Goal: Task Accomplishment & Management: Manage account settings

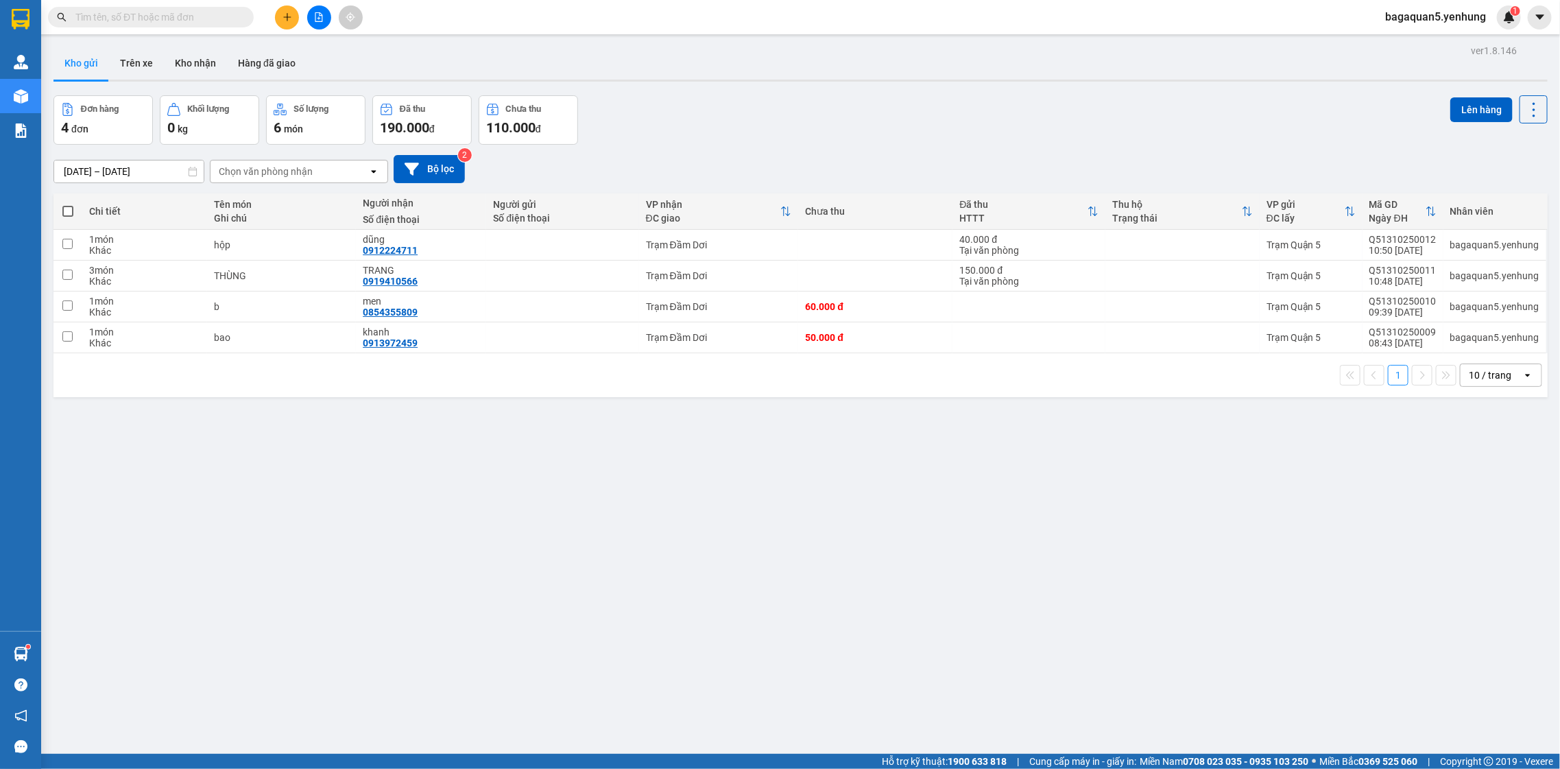
click at [1043, 591] on div "ver 1.8.146 Kho gửi Trên xe Kho nhận Hàng đã giao Đơn hàng 4 đơn Khối lượng 0 k…" at bounding box center [800, 425] width 1505 height 769
click at [322, 27] on button at bounding box center [319, 17] width 24 height 24
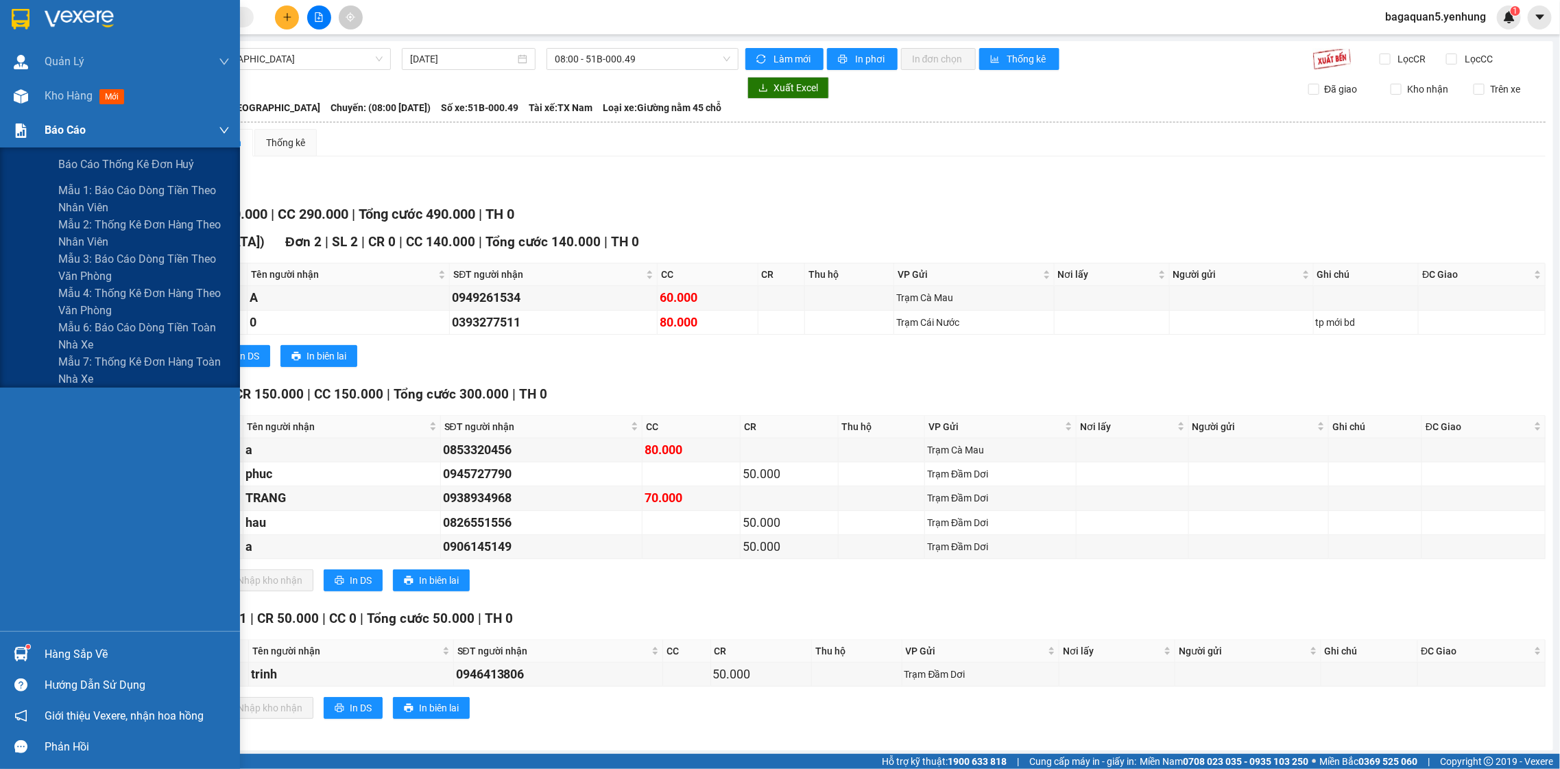
click at [60, 128] on span "Báo cáo" at bounding box center [65, 129] width 41 height 17
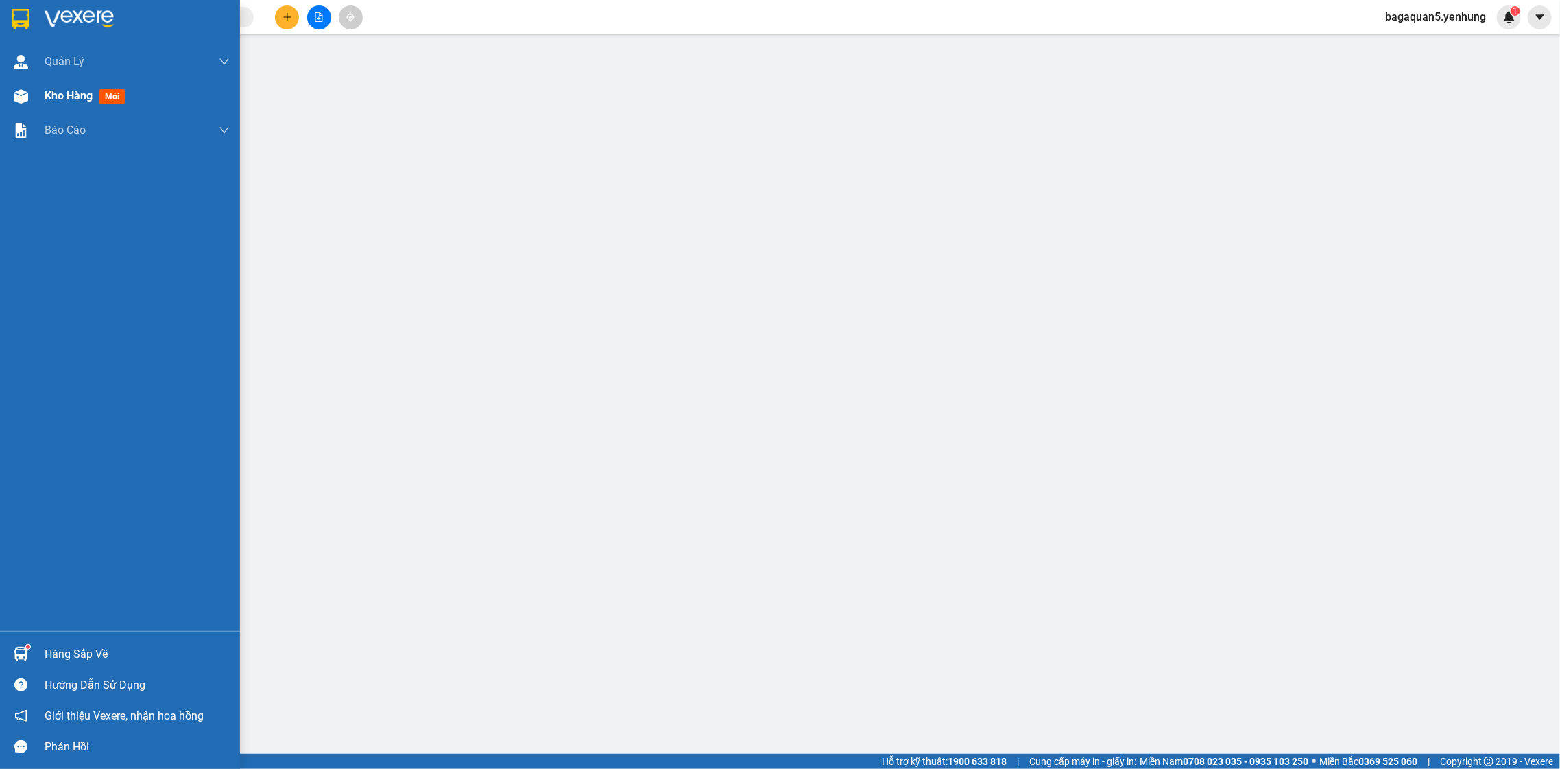
click at [12, 90] on div at bounding box center [21, 96] width 24 height 24
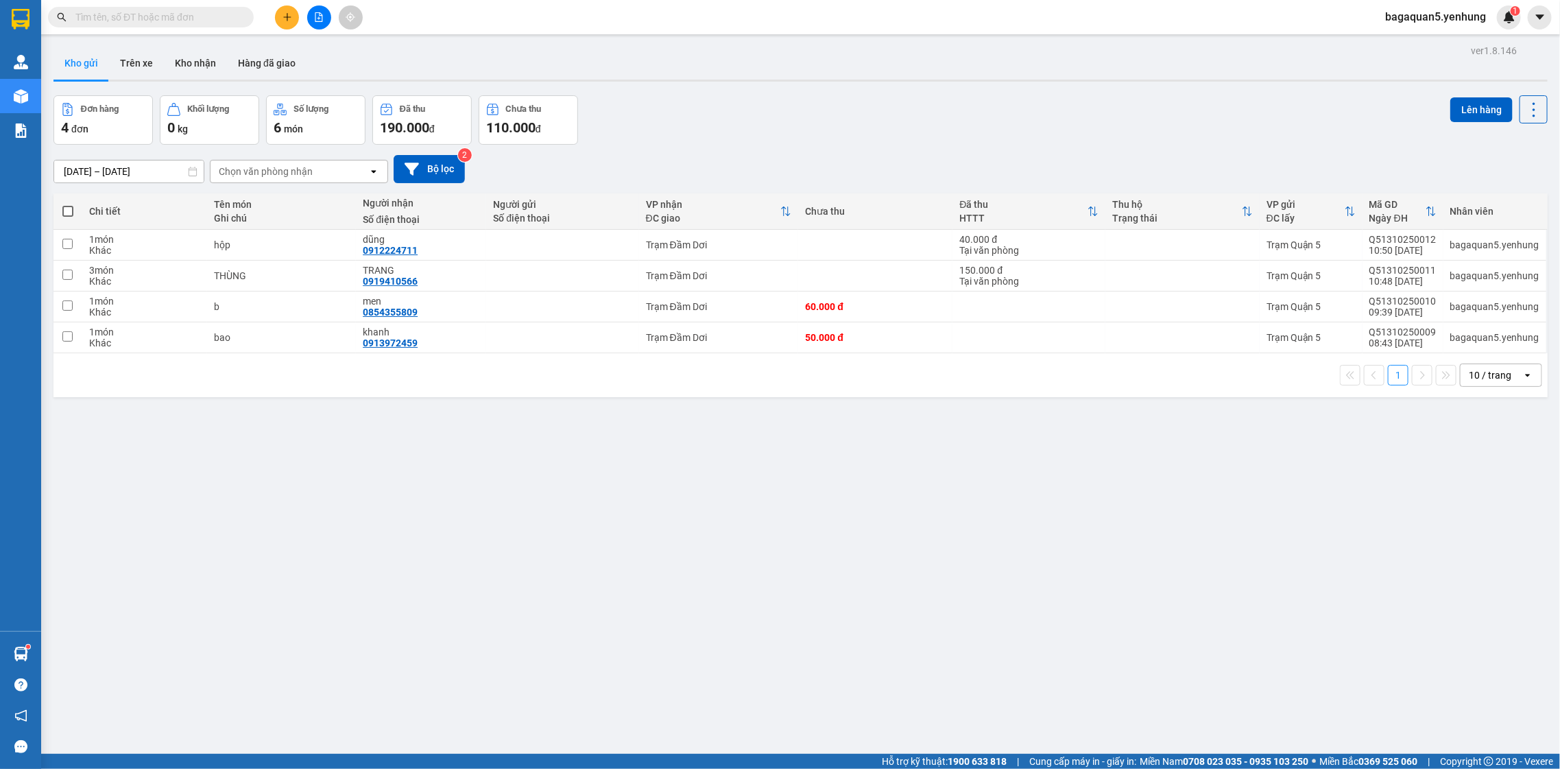
click at [321, 17] on icon "file-add" at bounding box center [319, 17] width 10 height 10
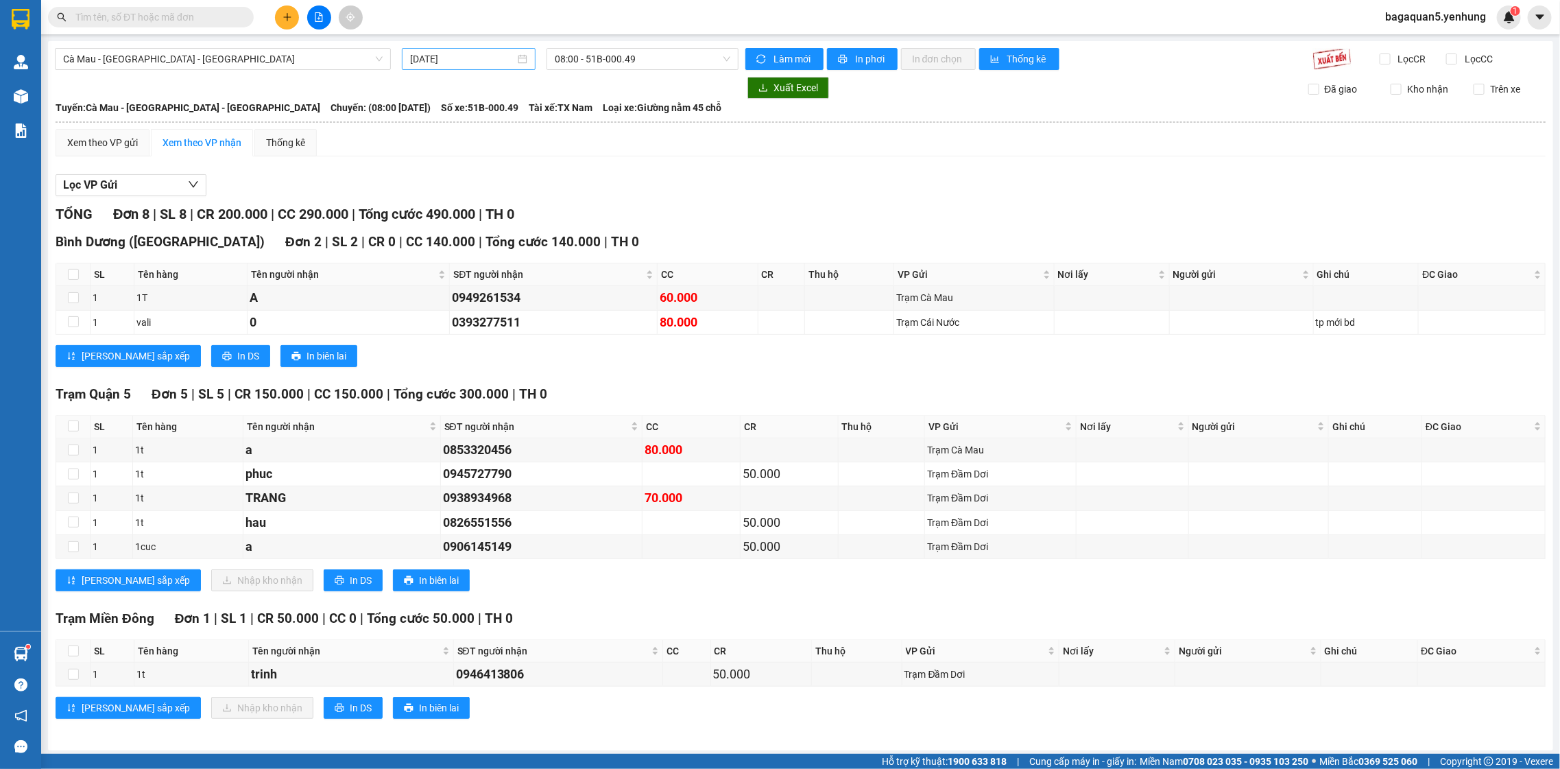
click at [493, 53] on input "[DATE]" at bounding box center [462, 58] width 105 height 15
click at [427, 180] on div "12" at bounding box center [419, 179] width 16 height 16
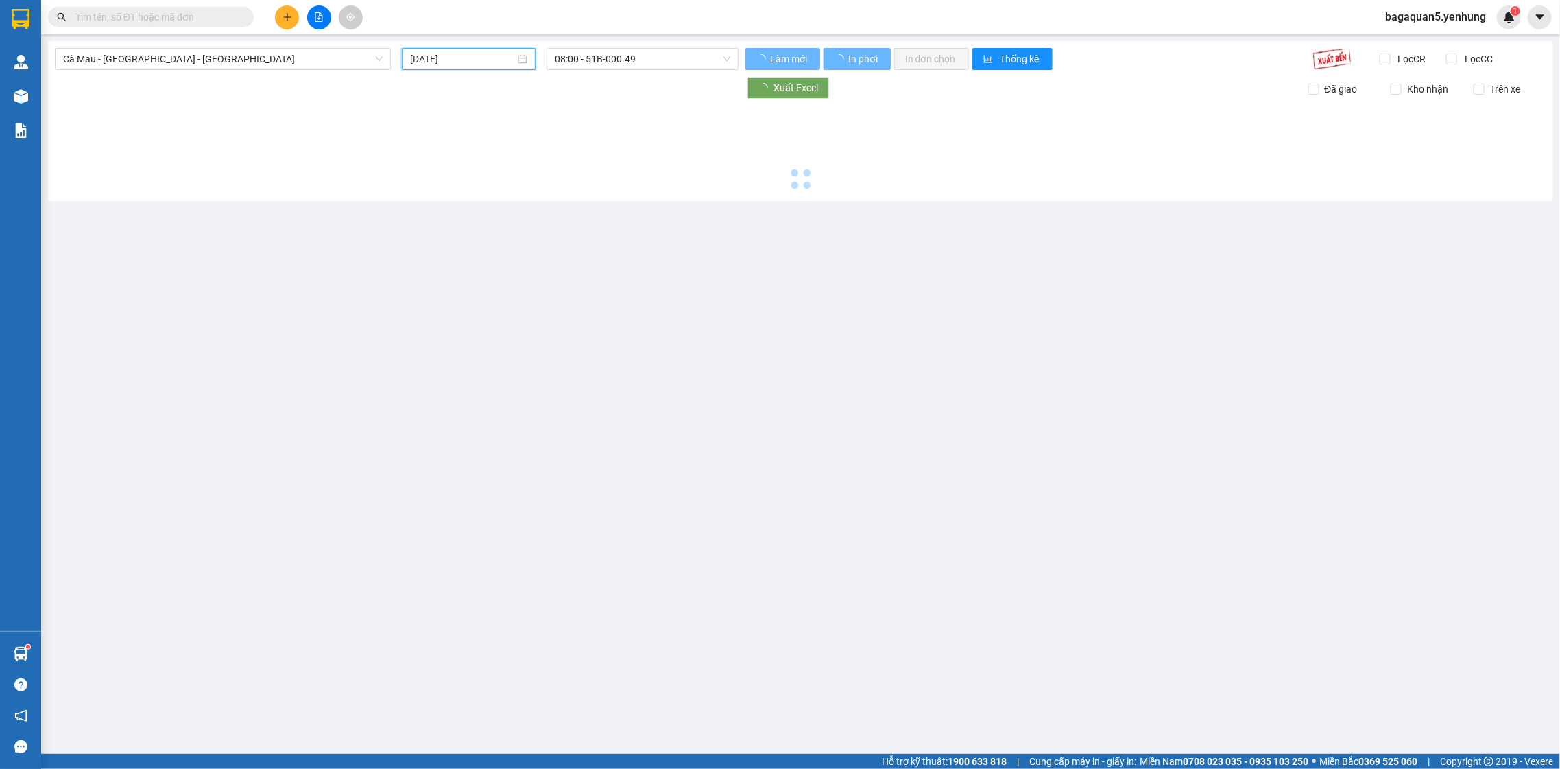
type input "[DATE]"
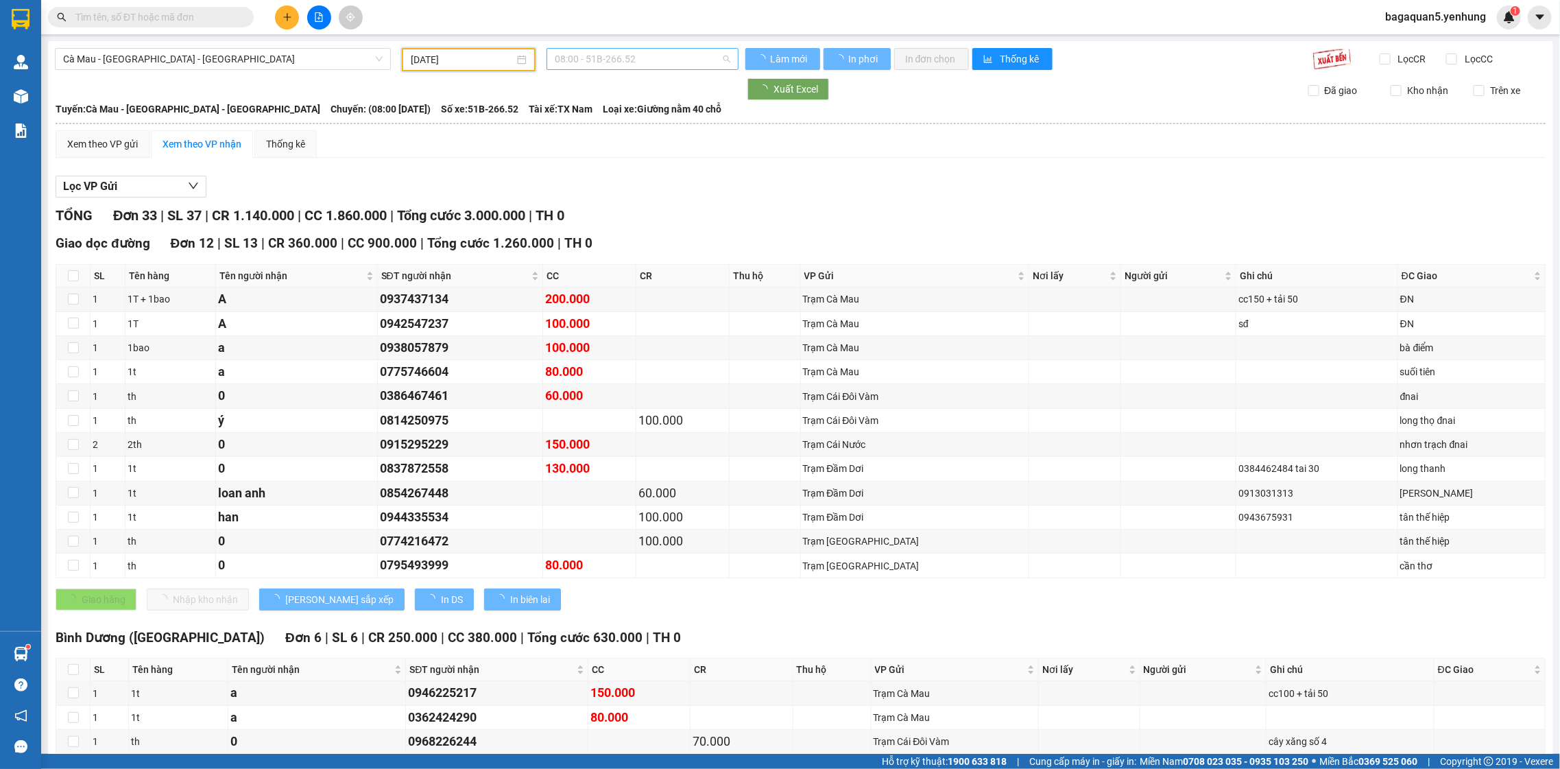
drag, startPoint x: 618, startPoint y: 57, endPoint x: 555, endPoint y: 244, distance: 197.5
click at [618, 58] on span "08:00 - 51B-266.52" at bounding box center [642, 59] width 175 height 21
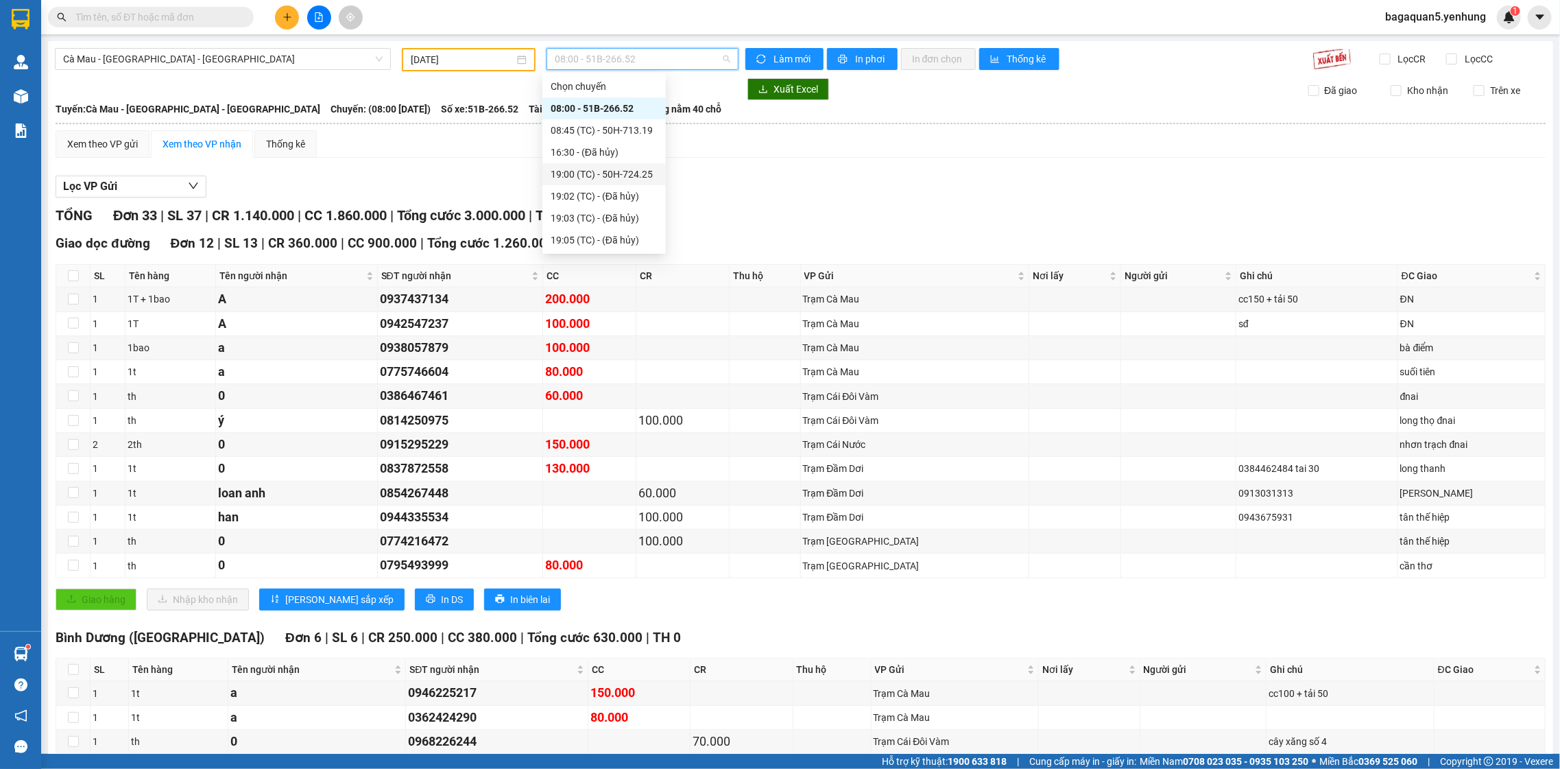
click at [603, 169] on div "19:00 (TC) - 50H-724.25" at bounding box center [604, 174] width 107 height 15
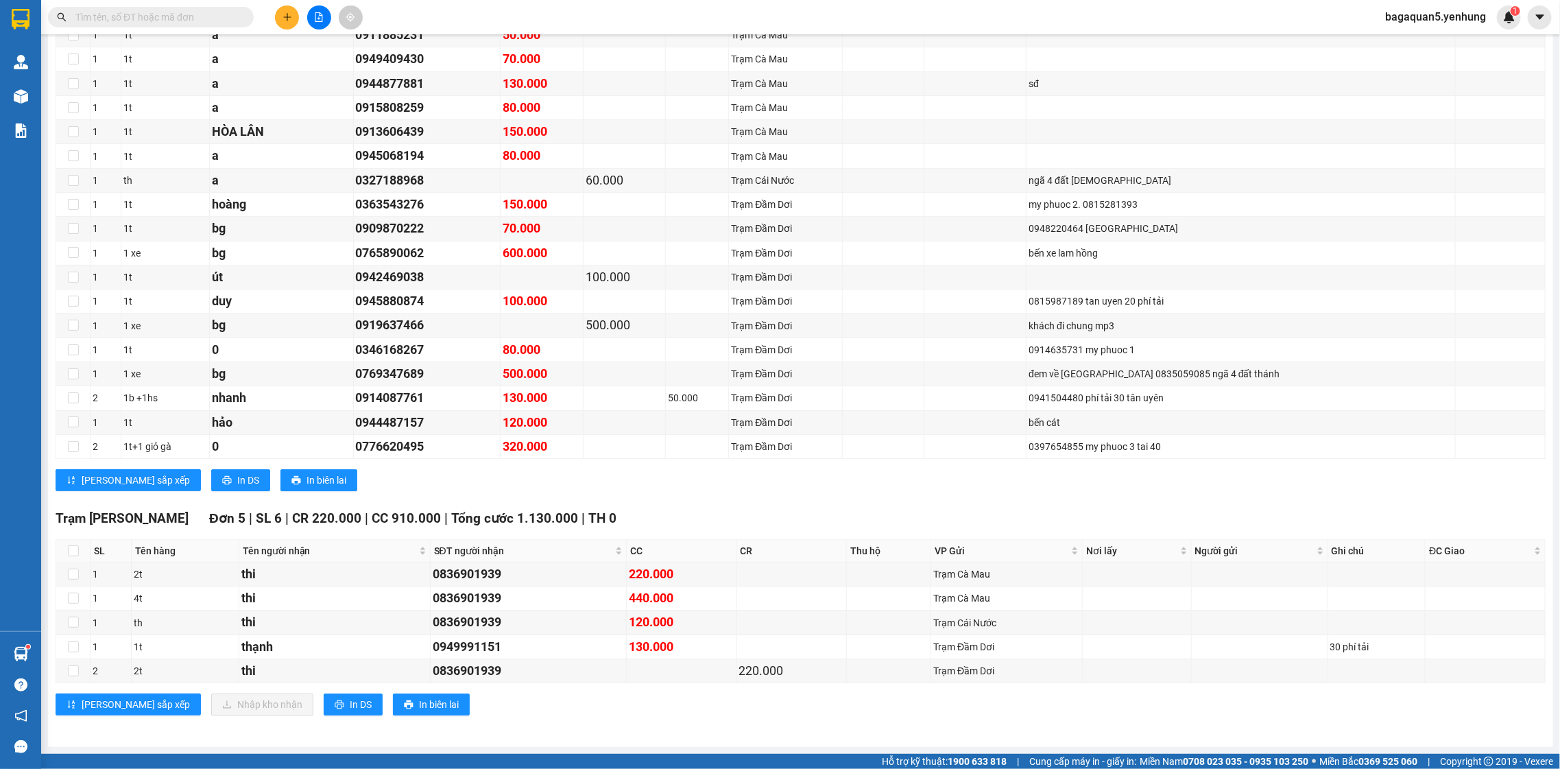
scroll to position [1871, 0]
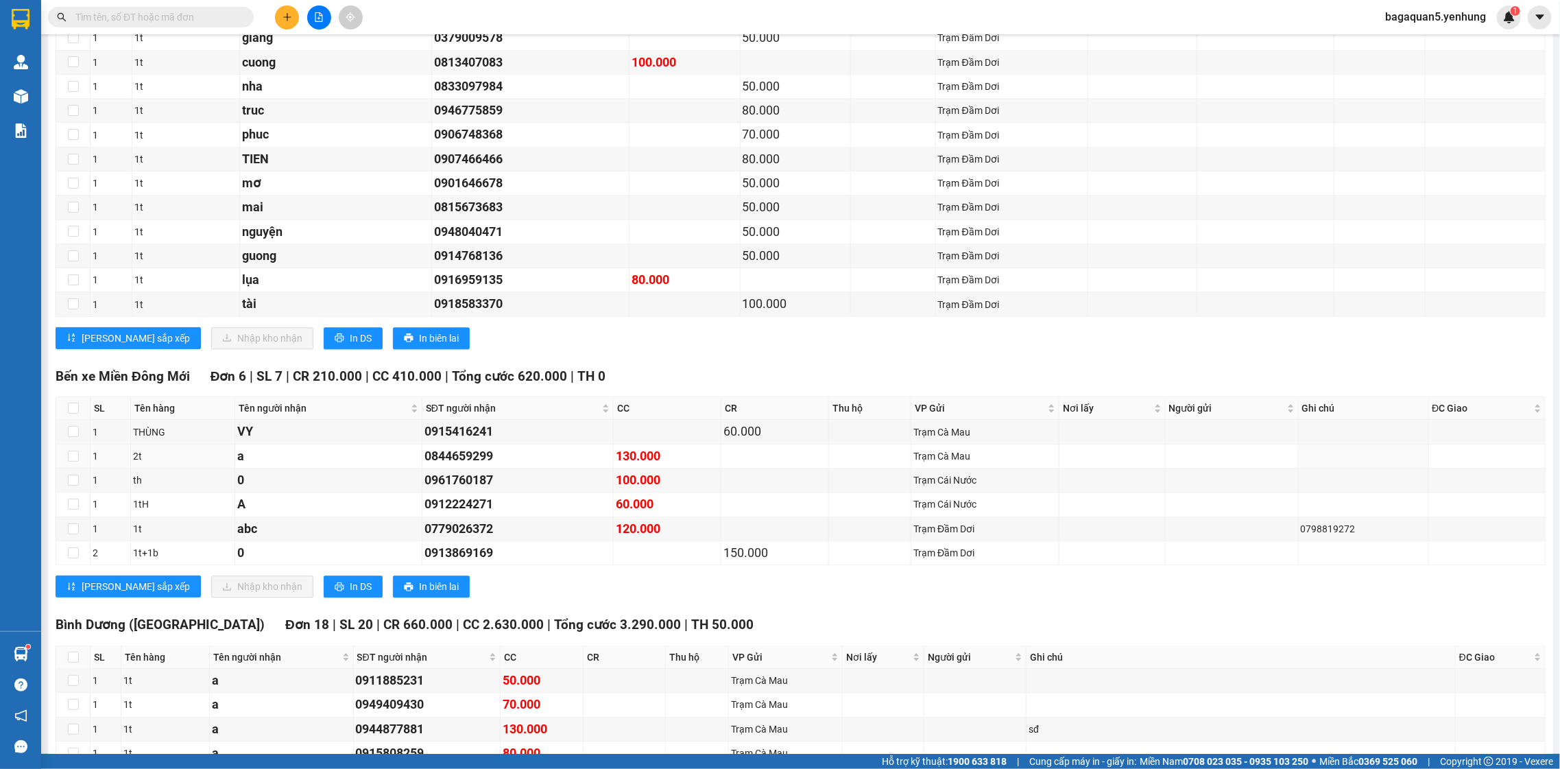
drag, startPoint x: 758, startPoint y: 456, endPoint x: 713, endPoint y: 425, distance: 54.8
click at [736, 415] on table "SL Tên hàng Tên người nhận SĐT người nhận CC CR Thu hộ VP Gửi Nơi lấy Người gửi…" at bounding box center [800, 480] width 1489 height 169
drag, startPoint x: 713, startPoint y: 425, endPoint x: 680, endPoint y: 333, distance: 97.6
click at [700, 391] on div "Bến xe Miền [GEOGRAPHIC_DATA] 6 | SL 7 | CR 210.000 | CC 410.000 | Tổng cước 62…" at bounding box center [801, 487] width 1490 height 242
drag, startPoint x: 692, startPoint y: 320, endPoint x: 860, endPoint y: 503, distance: 248.4
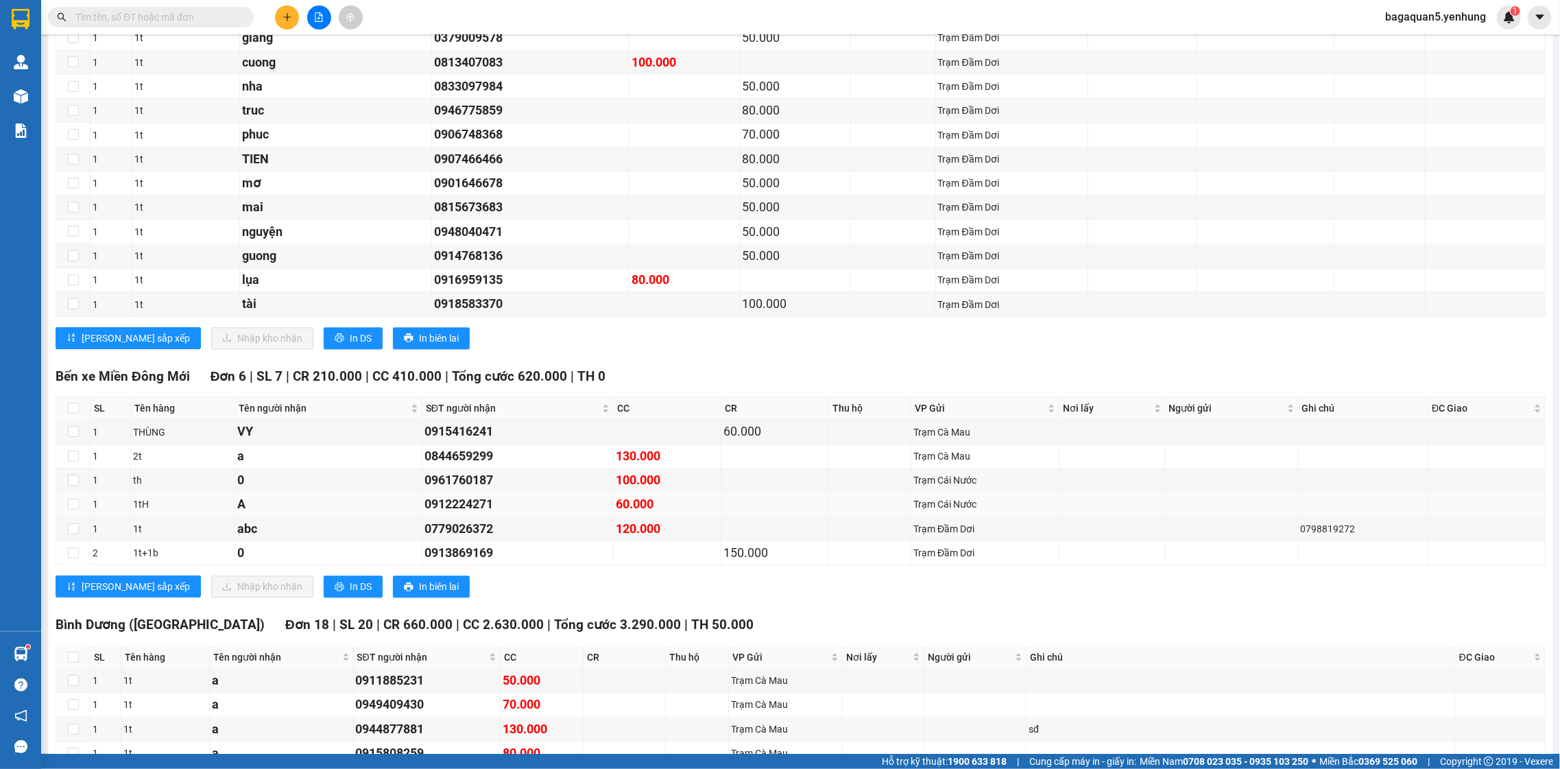
click at [687, 315] on td at bounding box center [684, 304] width 111 height 24
click at [929, 607] on div "Bến xe Miền [GEOGRAPHIC_DATA] 6 | SL 7 | CR 210.000 | CC 410.000 | Tổng cước 62…" at bounding box center [801, 487] width 1490 height 242
drag, startPoint x: 1009, startPoint y: 577, endPoint x: 1031, endPoint y: 562, distance: 27.6
click at [1011, 576] on div "Bến xe Miền [GEOGRAPHIC_DATA] 6 | SL 7 | CR 210.000 | CC 410.000 | Tổng cước 62…" at bounding box center [801, 487] width 1490 height 242
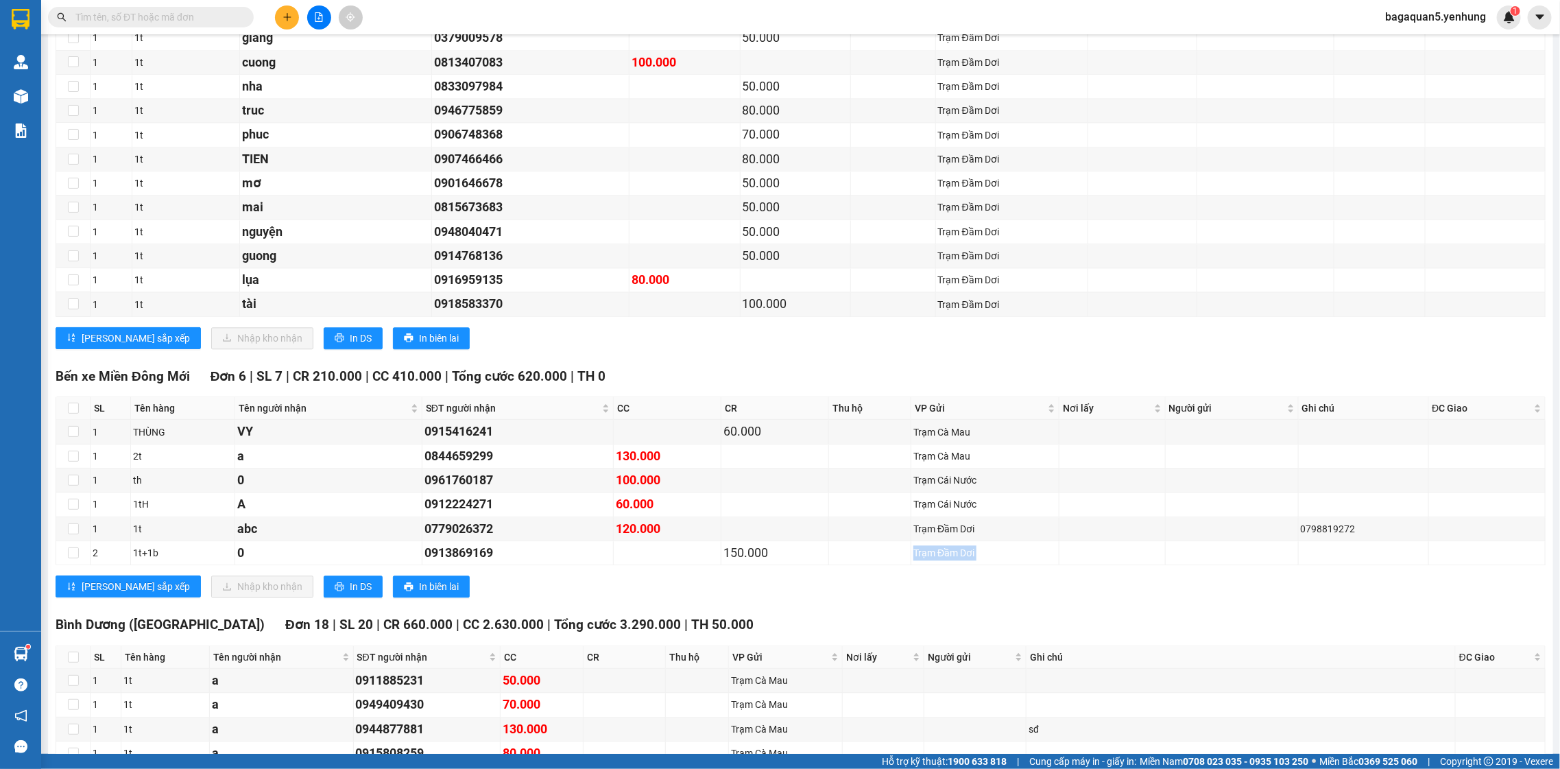
drag, startPoint x: 1051, startPoint y: 614, endPoint x: 1101, endPoint y: 653, distance: 63.5
drag, startPoint x: 1161, startPoint y: 629, endPoint x: 1118, endPoint y: 444, distance: 190.1
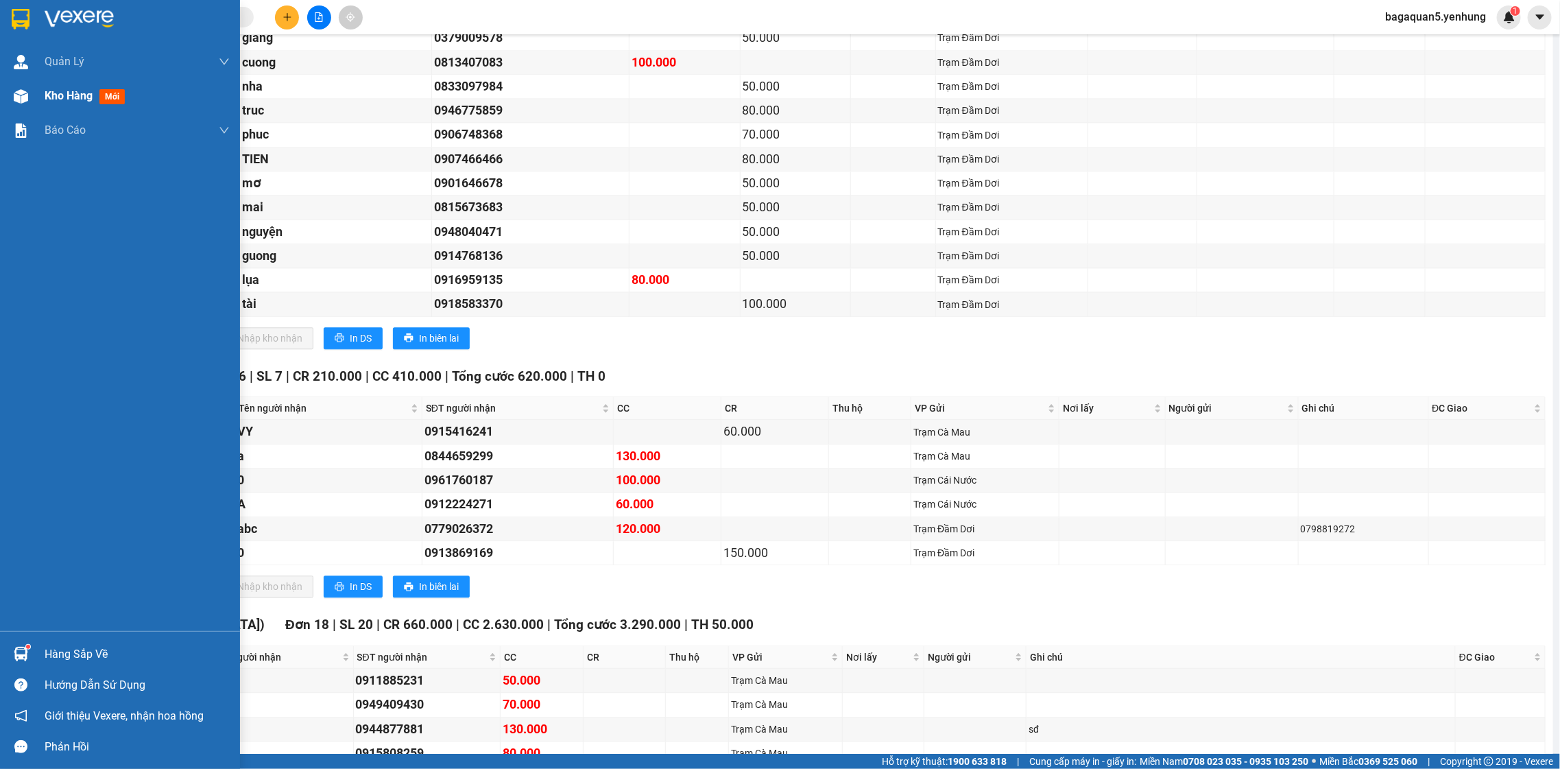
click at [27, 97] on img at bounding box center [21, 96] width 14 height 14
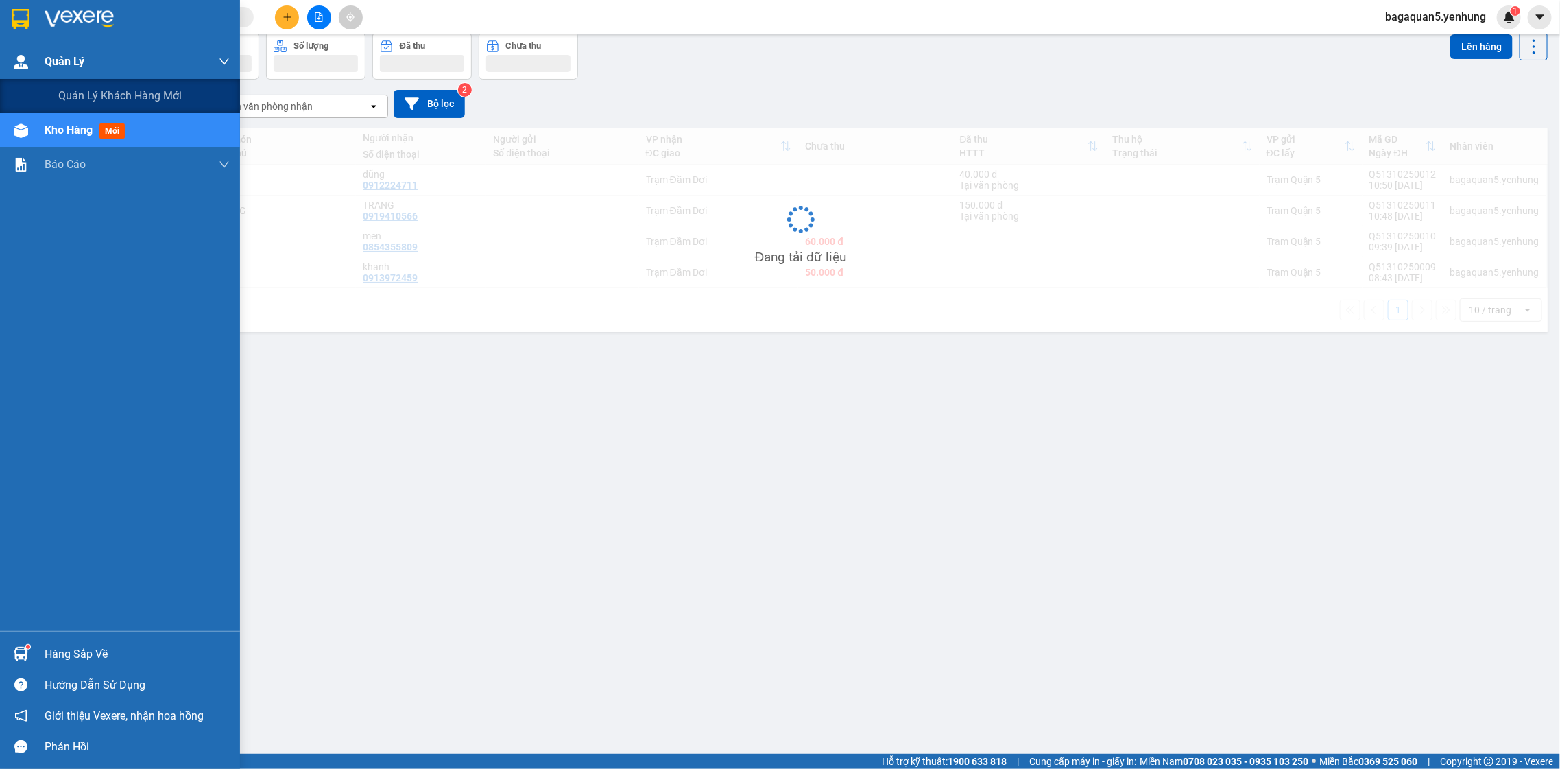
scroll to position [63, 0]
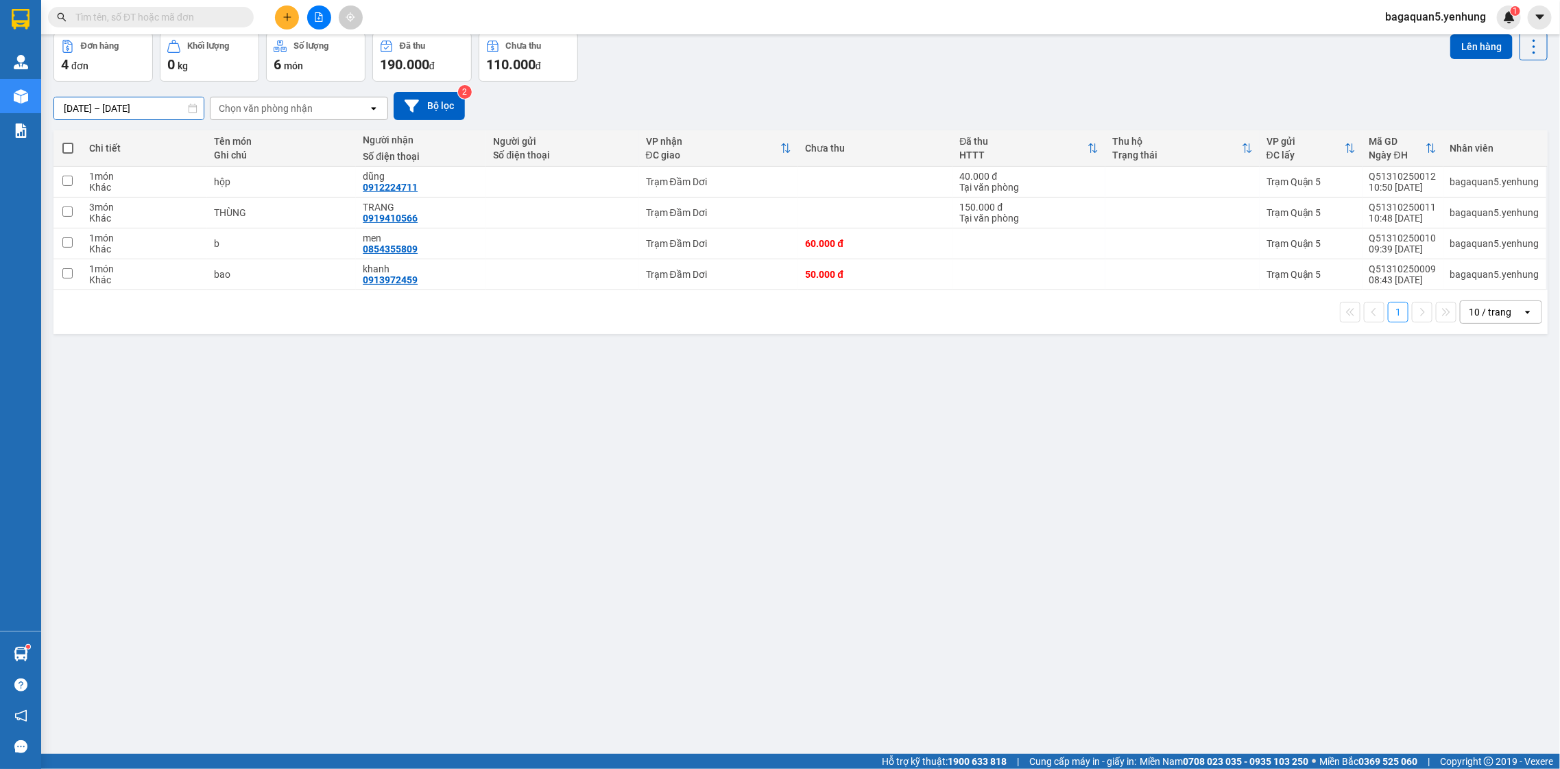
click at [61, 95] on div "[DATE] – [DATE] Press the down arrow key to interact with the calendar and sele…" at bounding box center [800, 106] width 1494 height 28
drag, startPoint x: 892, startPoint y: 520, endPoint x: 969, endPoint y: 594, distance: 106.7
click at [876, 518] on div "ver 1.8.146 Kho gửi Trên xe Kho nhận Hàng đã giao Đơn hàng 4 đơn Khối lượng 0 k…" at bounding box center [800, 362] width 1505 height 769
drag, startPoint x: 1420, startPoint y: 218, endPoint x: 1428, endPoint y: 217, distance: 8.3
click at [1430, 217] on button at bounding box center [1439, 213] width 19 height 24
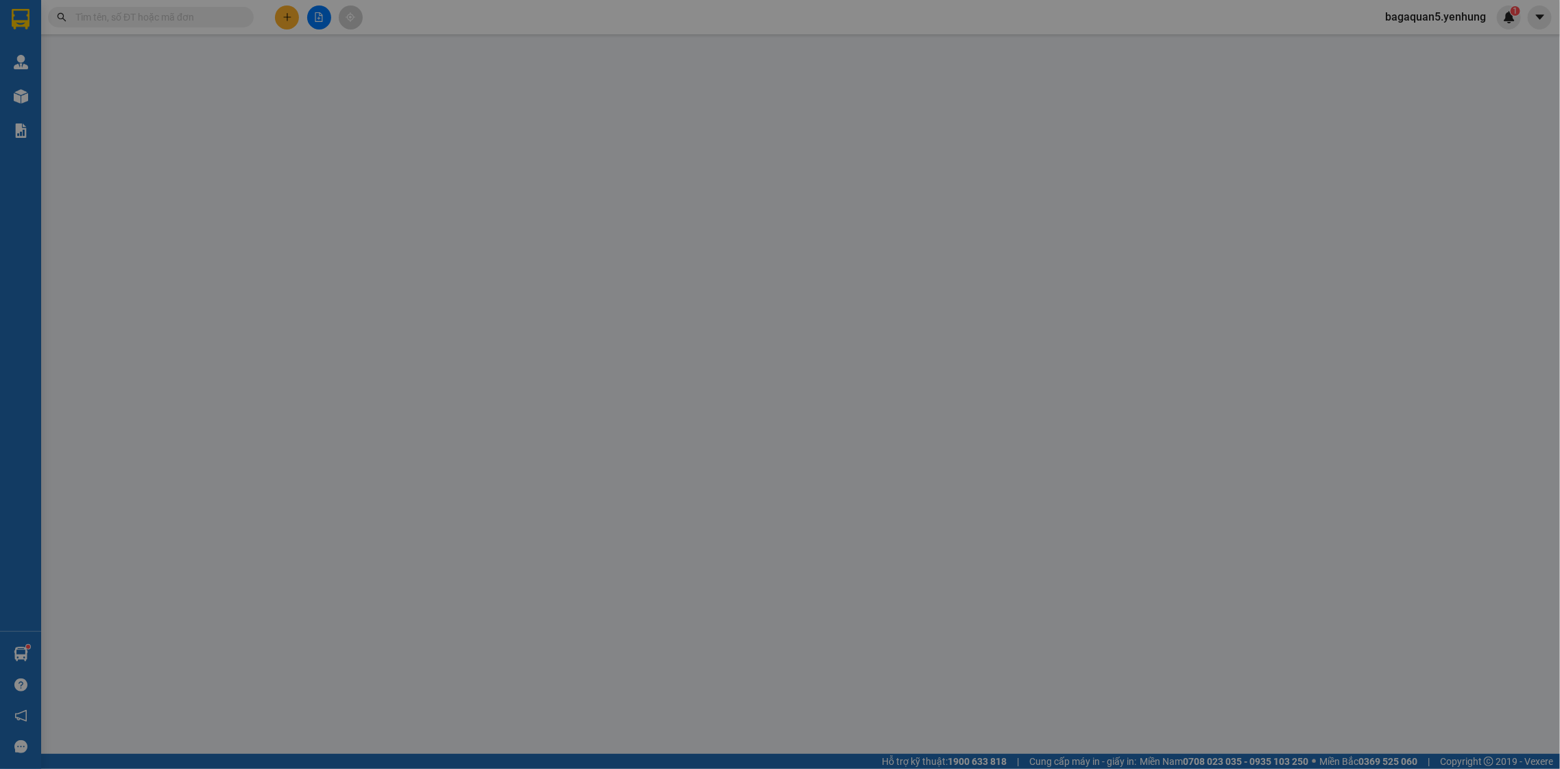
type input "0919410566"
type input "TRANG"
type input "0"
type input "150.000"
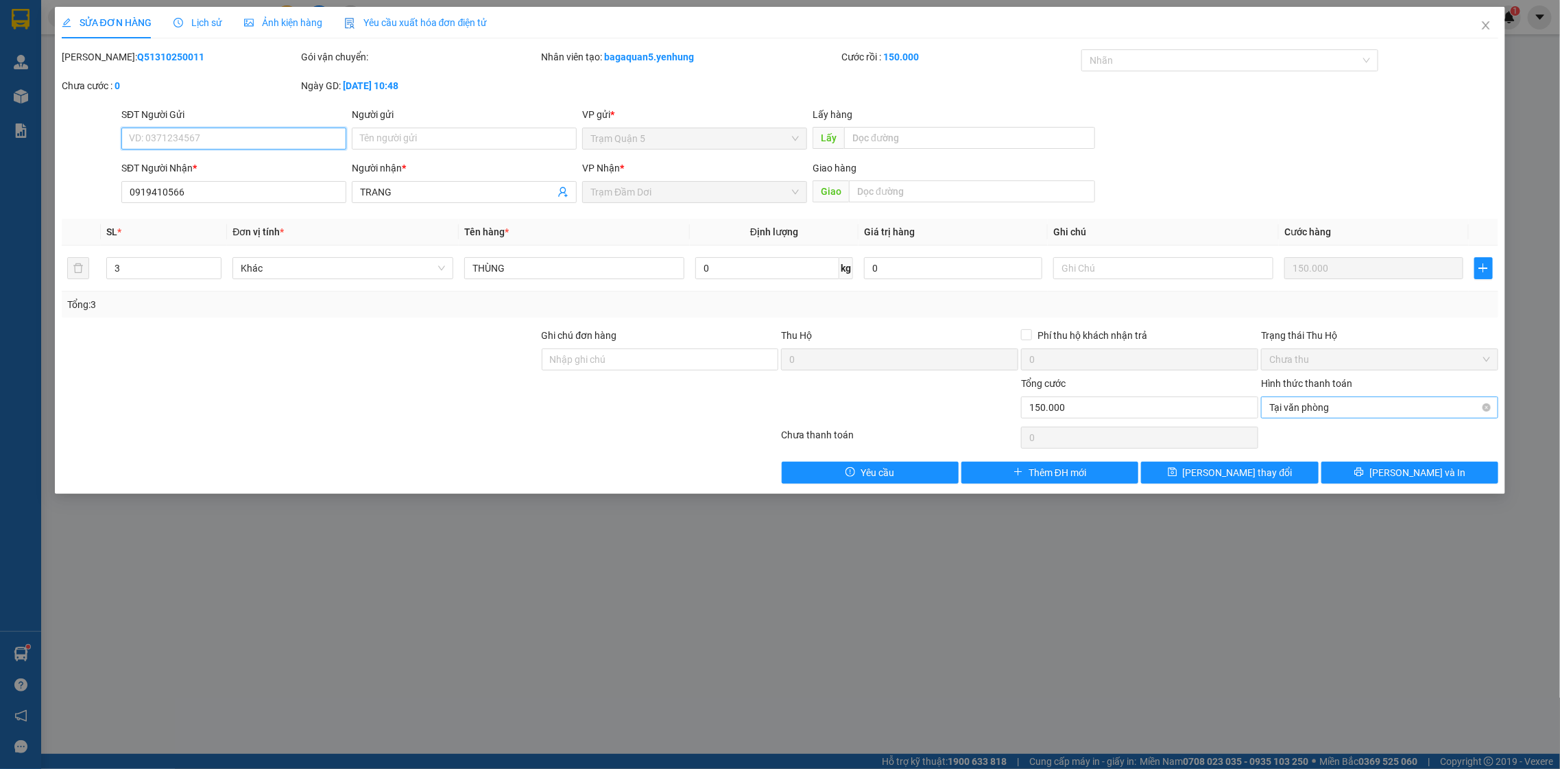
click at [1447, 405] on span "Tại văn phòng" at bounding box center [1379, 407] width 221 height 21
click at [1371, 281] on div "150.000" at bounding box center [1373, 267] width 178 height 27
click at [1413, 402] on input "Hình thức thanh toán" at bounding box center [1374, 407] width 211 height 21
click at [1405, 444] on div "Tại văn phòng" at bounding box center [1380, 435] width 237 height 22
type input "0"
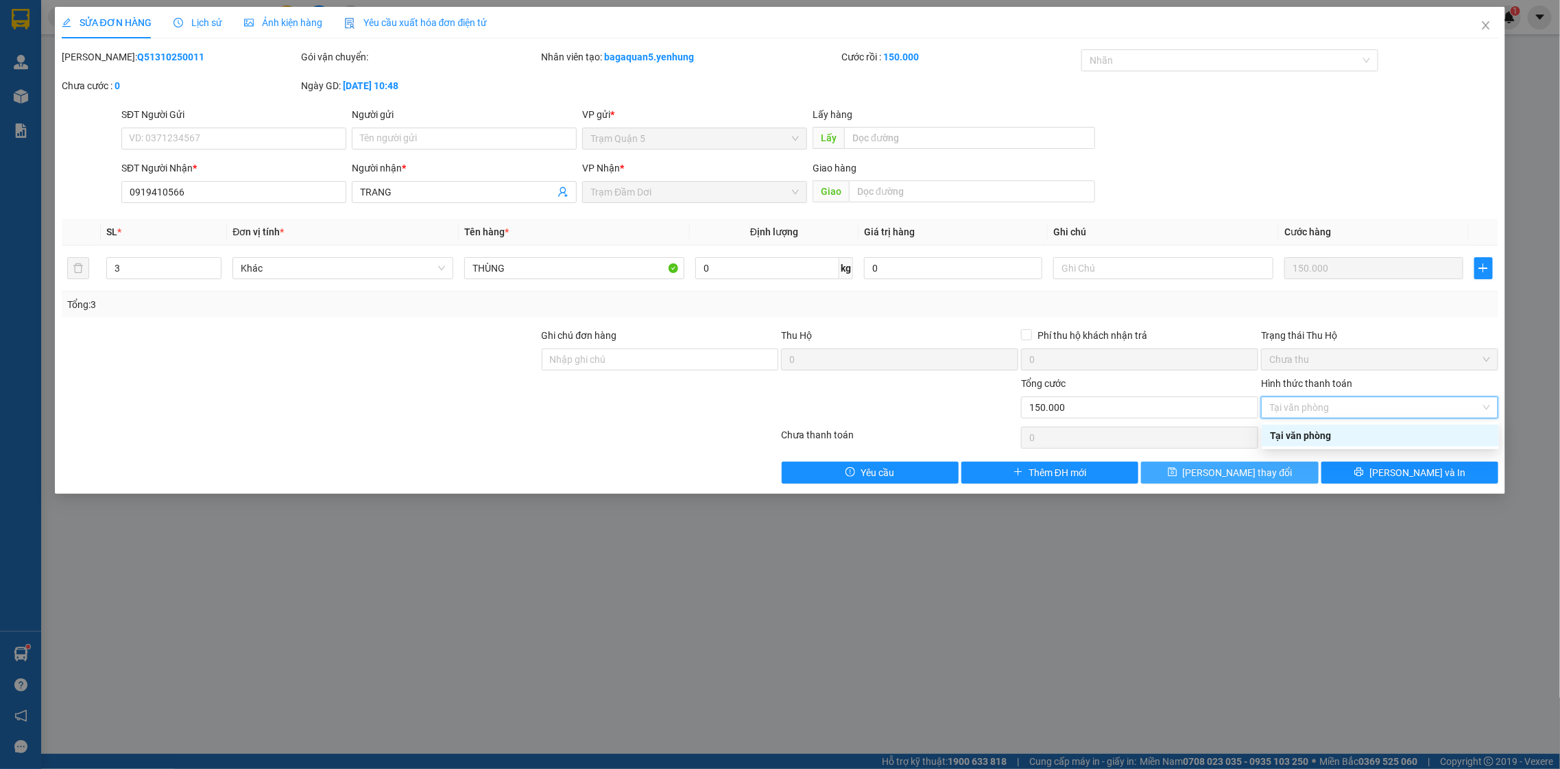
click at [1255, 472] on button "[PERSON_NAME] thay đổi" at bounding box center [1229, 472] width 177 height 22
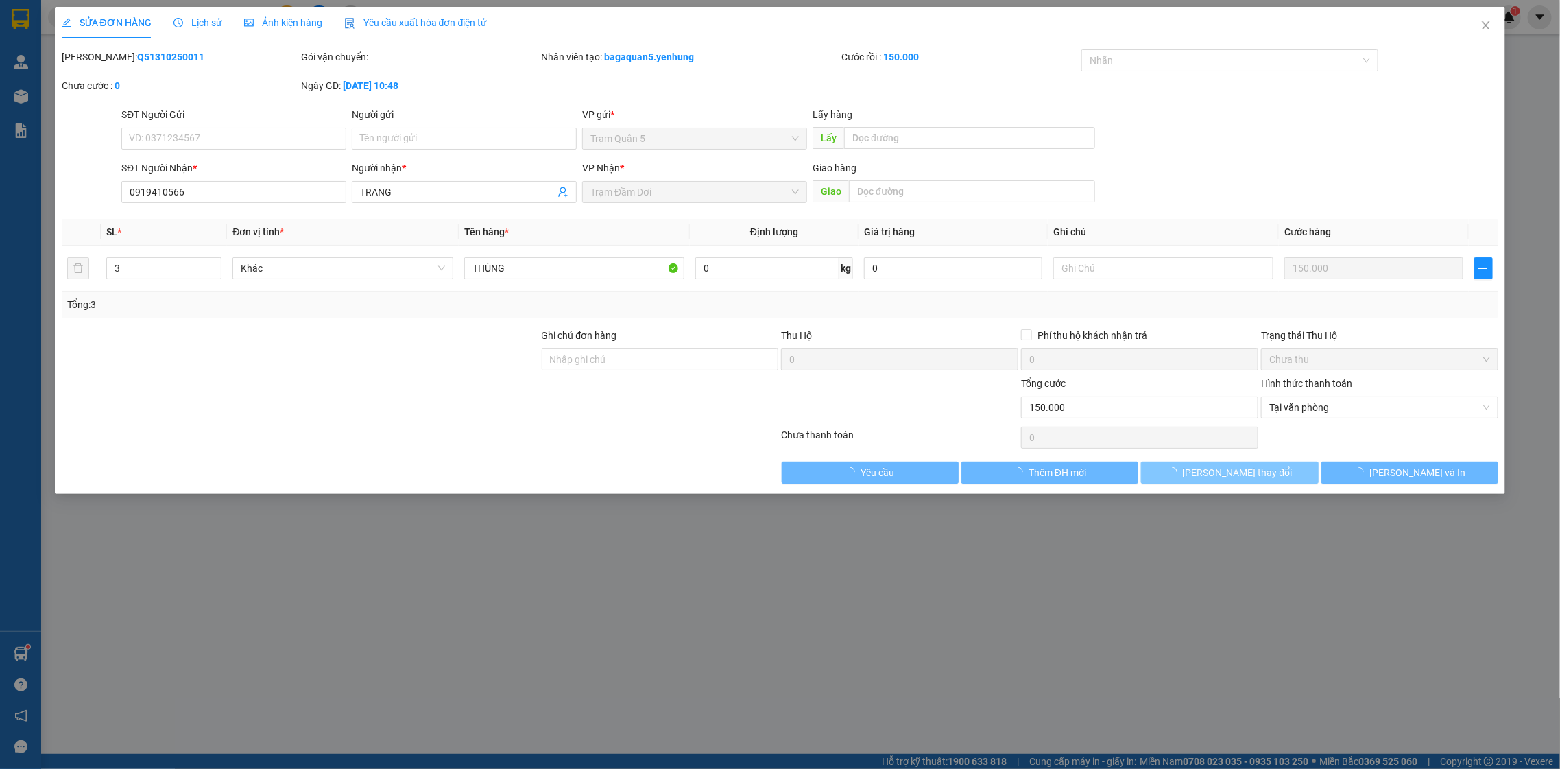
click at [1256, 468] on span "[PERSON_NAME] thay đổi" at bounding box center [1238, 472] width 110 height 15
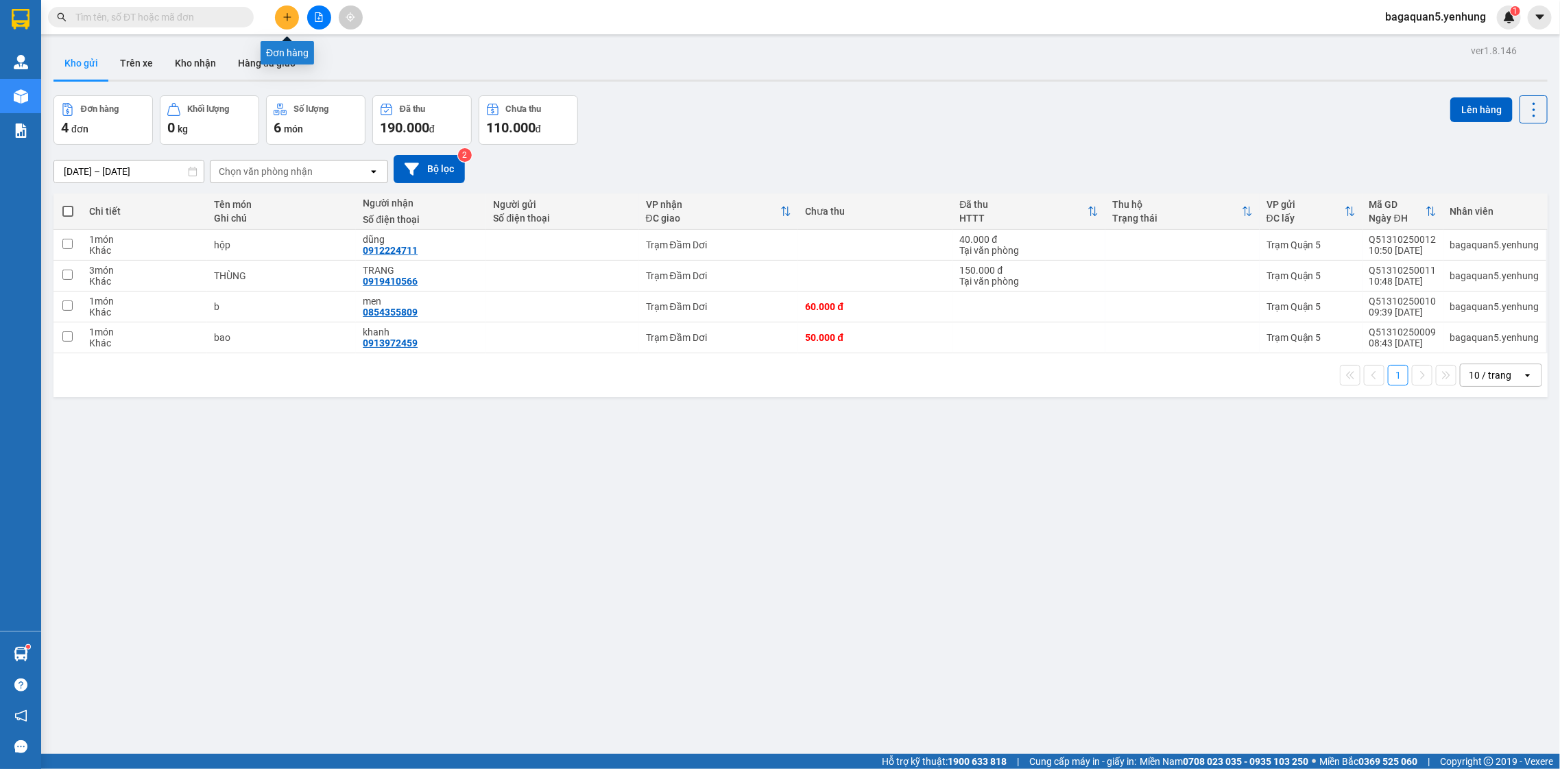
click at [282, 17] on icon "plus" at bounding box center [287, 17] width 10 height 10
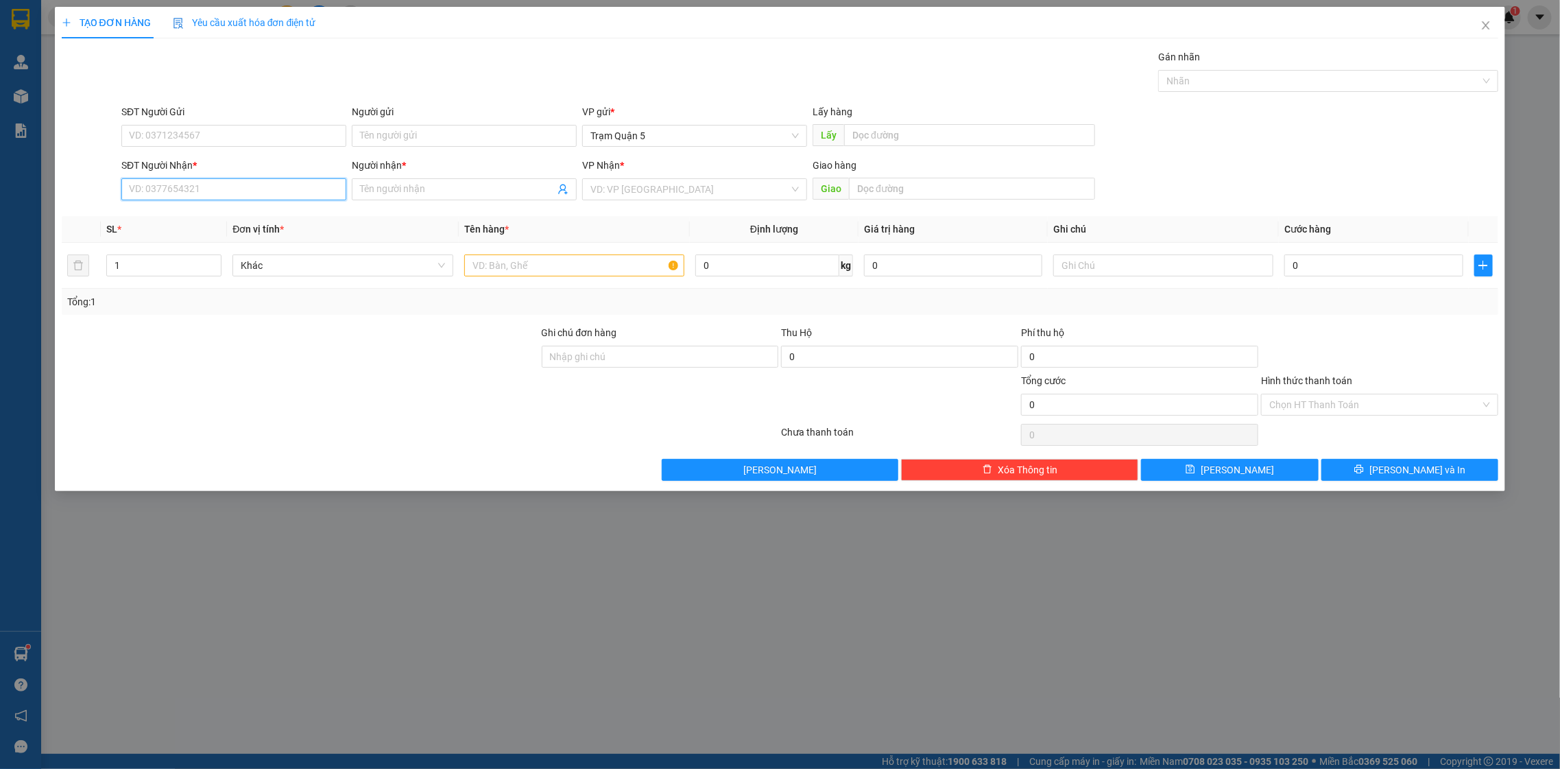
drag, startPoint x: 237, startPoint y: 189, endPoint x: 189, endPoint y: 230, distance: 62.8
click at [233, 189] on input "SĐT Người Nhận *" at bounding box center [233, 189] width 225 height 22
click at [253, 204] on div "0942151255 0942151255 - LIỄU 0942012255 - c tu 0914144255 - [GEOGRAPHIC_DATA]" at bounding box center [233, 239] width 225 height 71
click at [263, 186] on input "255" at bounding box center [233, 189] width 225 height 22
click at [261, 208] on div "0942151255 - LIỄU" at bounding box center [233, 217] width 225 height 22
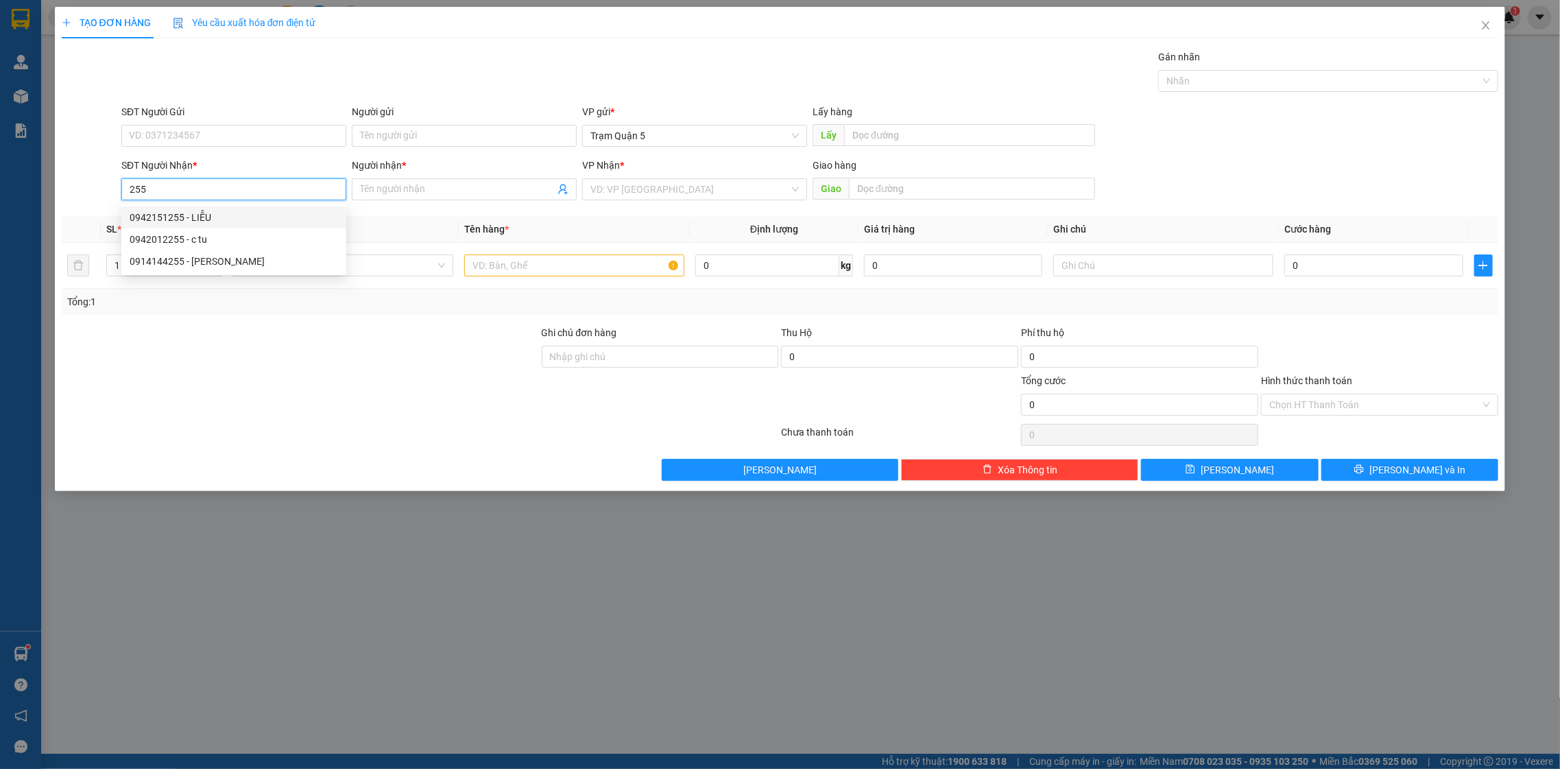
type input "0942151255"
type input "LIỄU"
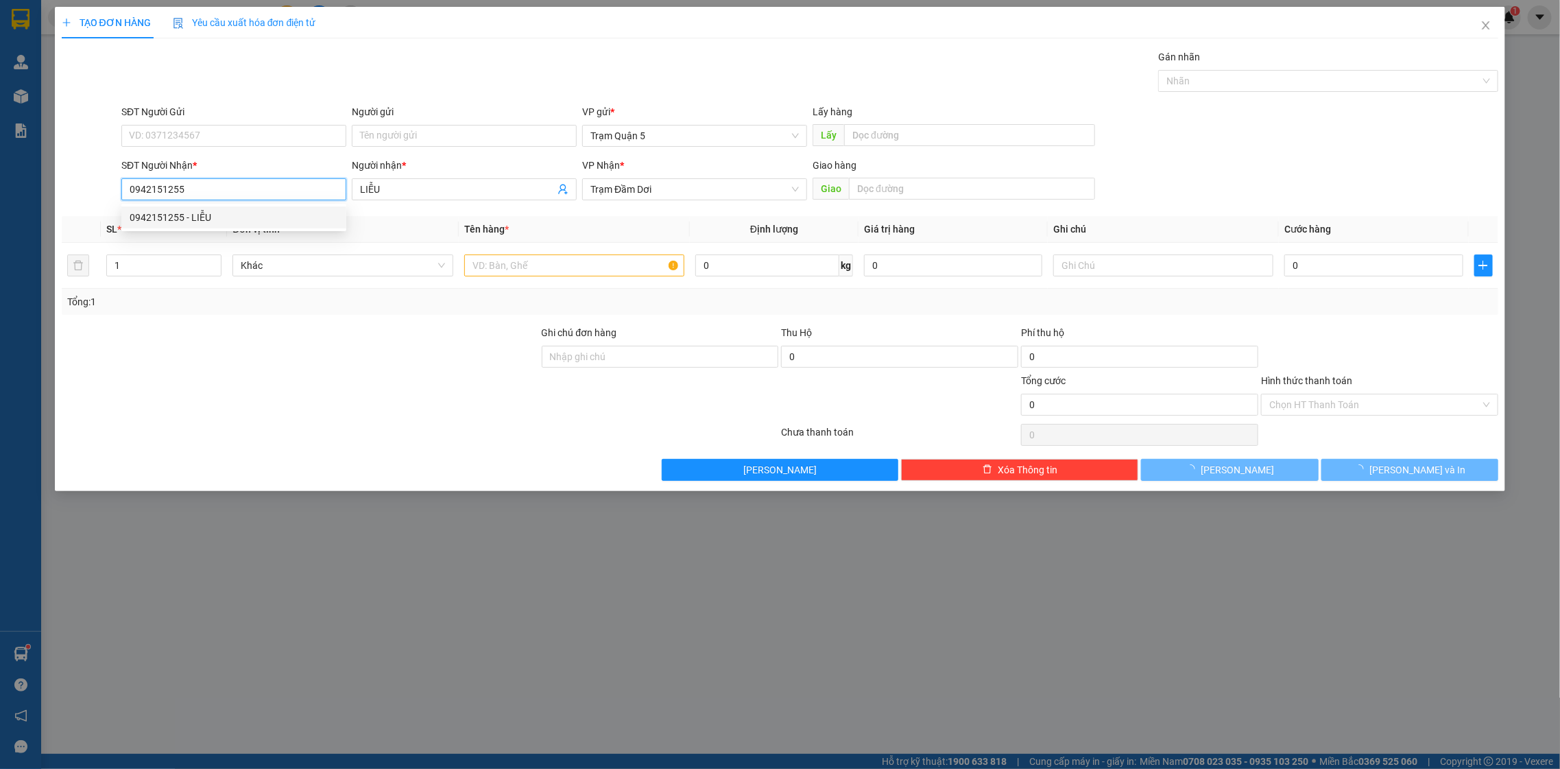
type input "40.000"
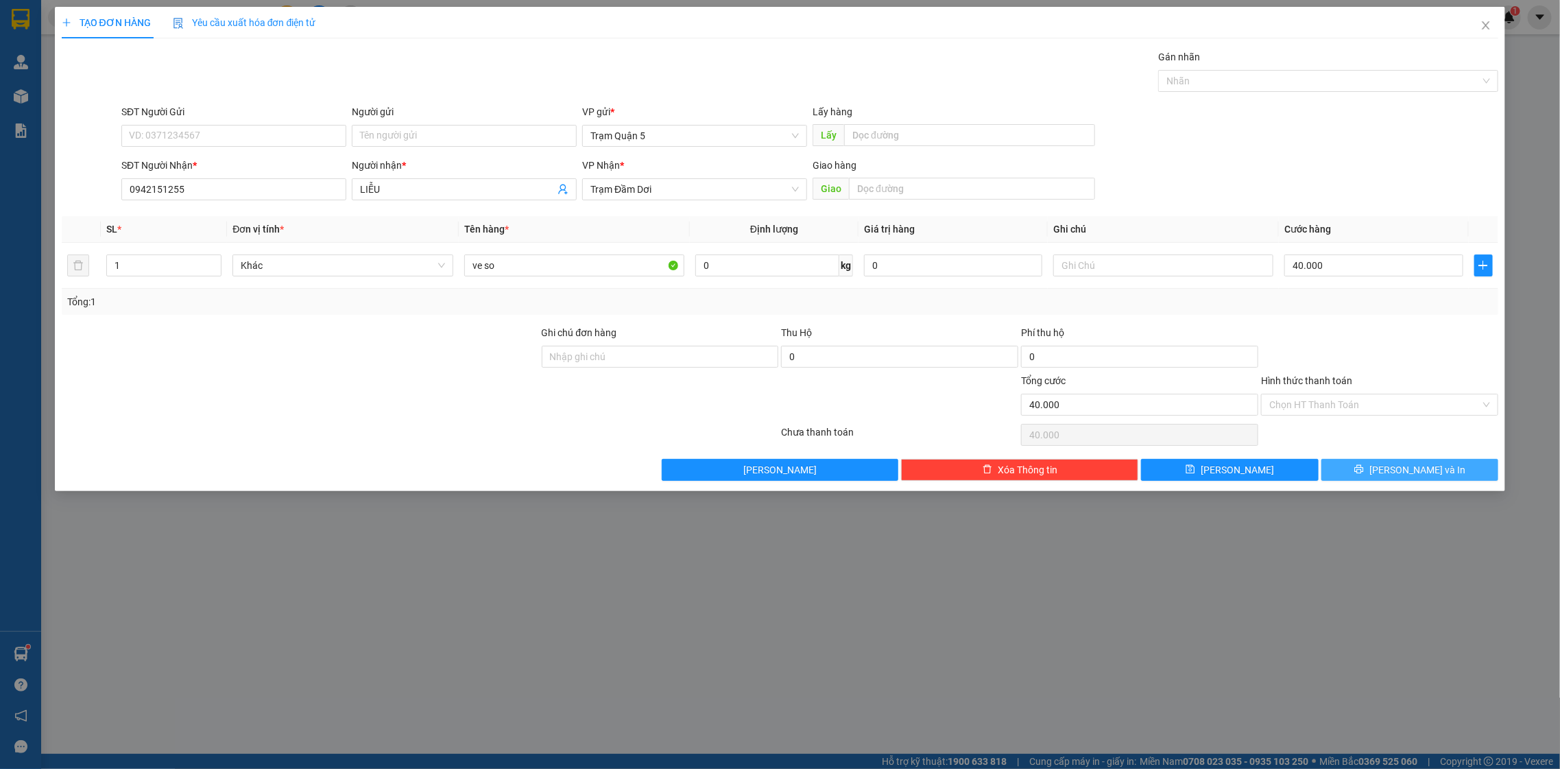
click at [1410, 464] on span "[PERSON_NAME] và In" at bounding box center [1417, 469] width 96 height 15
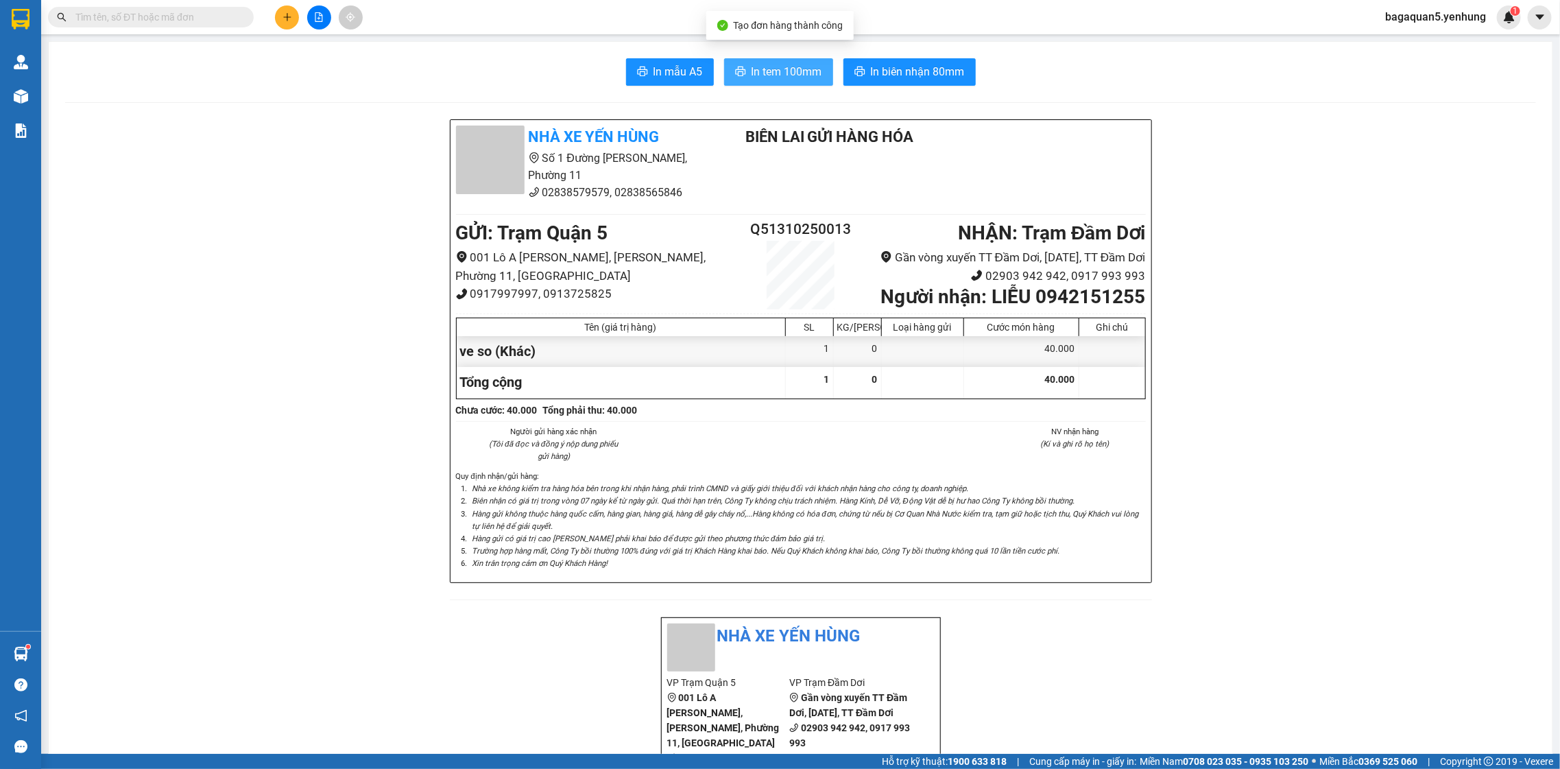
click at [758, 58] on button "In tem 100mm" at bounding box center [778, 71] width 109 height 27
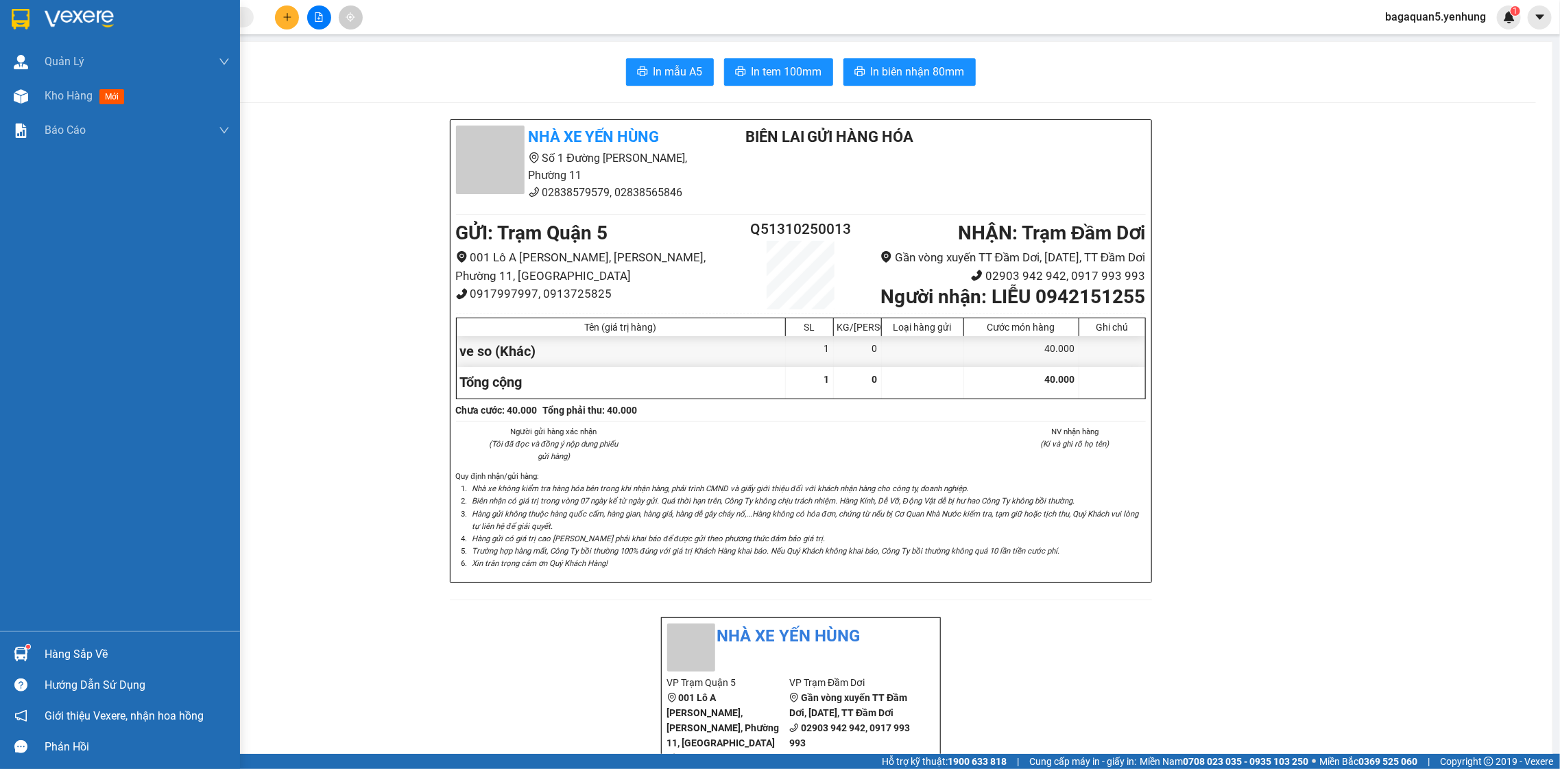
drag, startPoint x: 38, startPoint y: 99, endPoint x: 165, endPoint y: 243, distance: 191.9
click at [38, 96] on div "Kho hàng mới" at bounding box center [120, 96] width 240 height 34
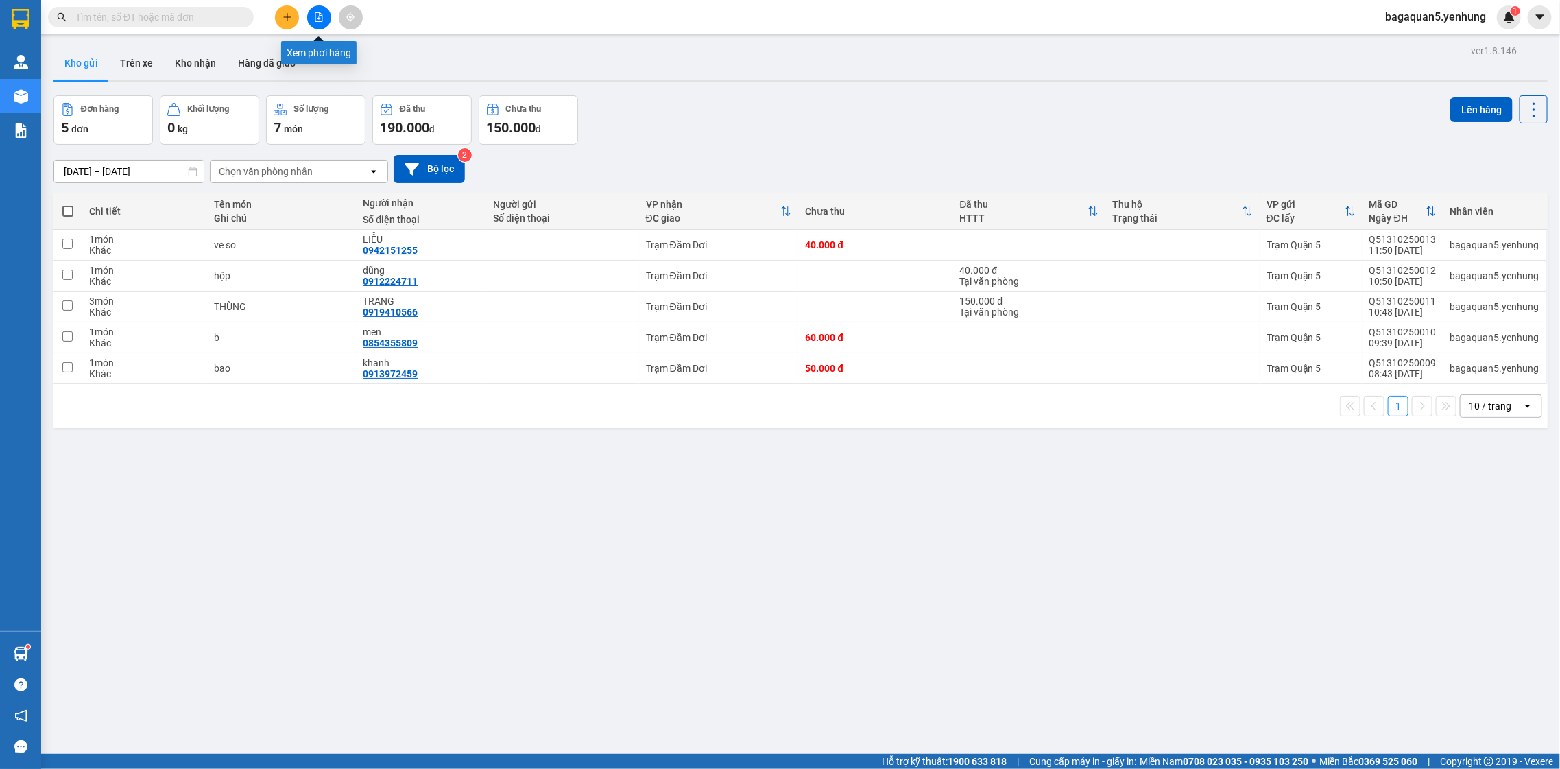
click at [311, 19] on button at bounding box center [319, 17] width 24 height 24
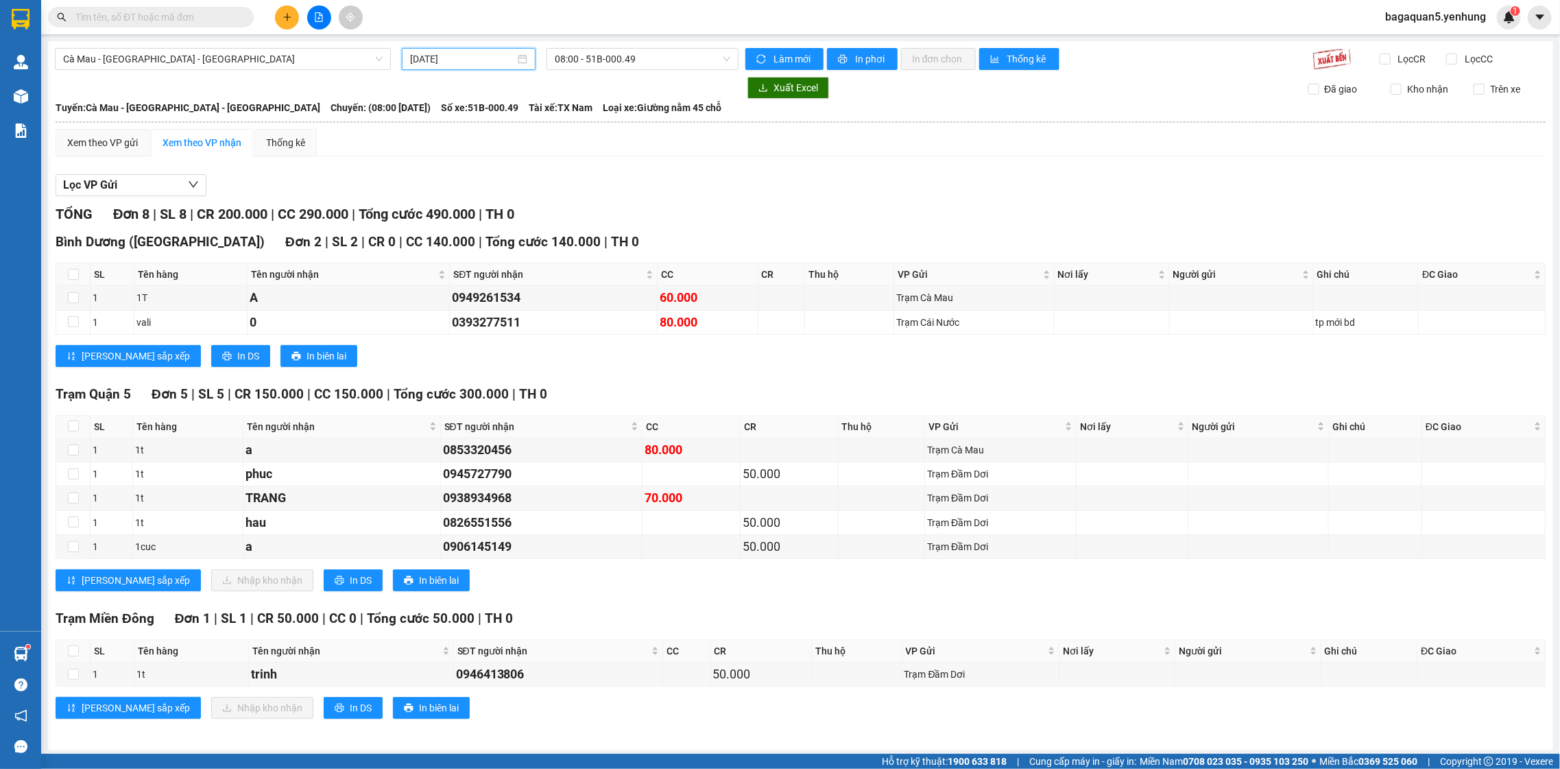
click at [467, 62] on input "[DATE]" at bounding box center [462, 58] width 105 height 15
click at [426, 179] on div "12" at bounding box center [419, 179] width 16 height 16
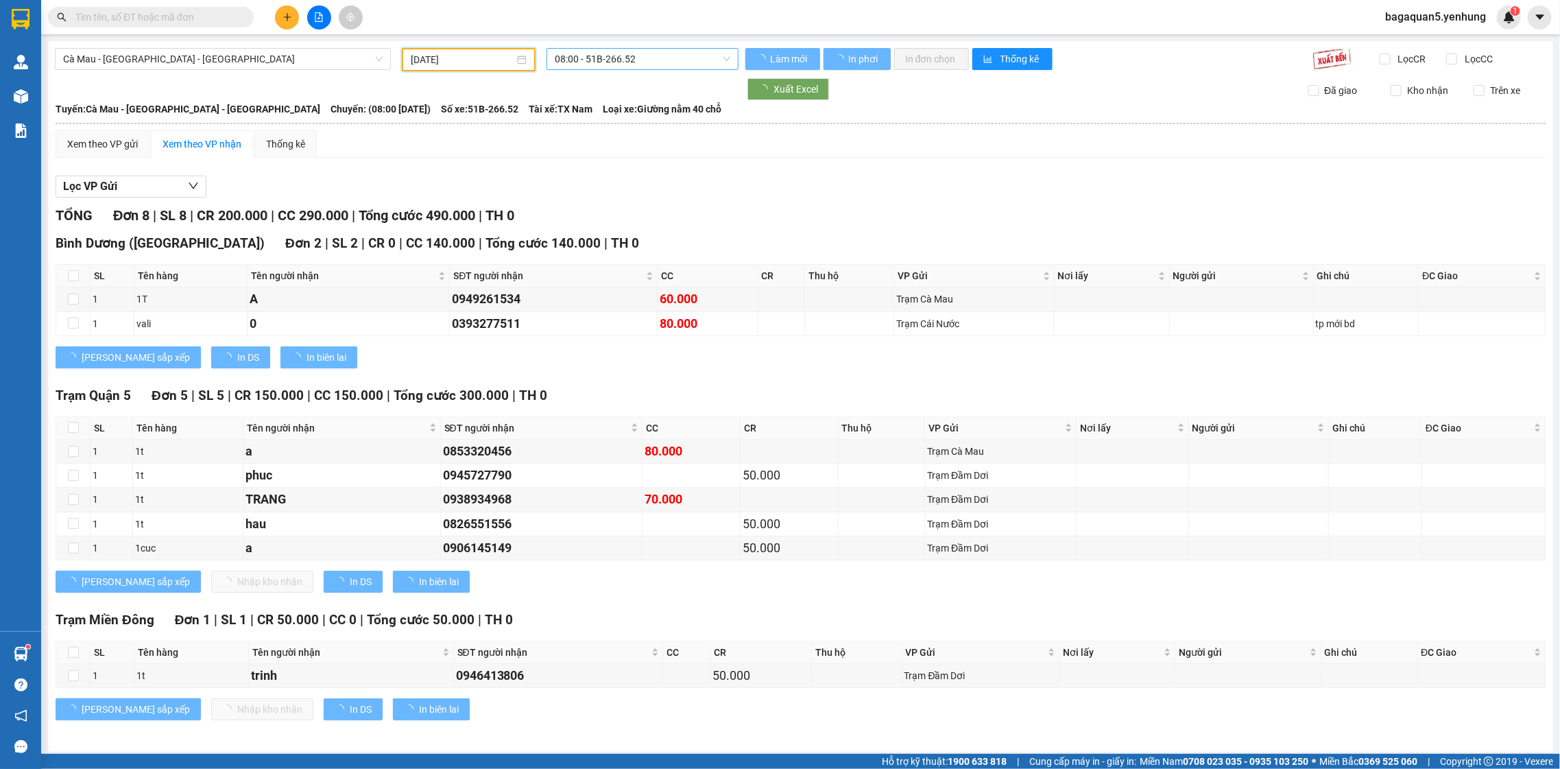
type input "[DATE]"
click at [641, 55] on span "08:00 - 51B-266.52" at bounding box center [642, 59] width 175 height 21
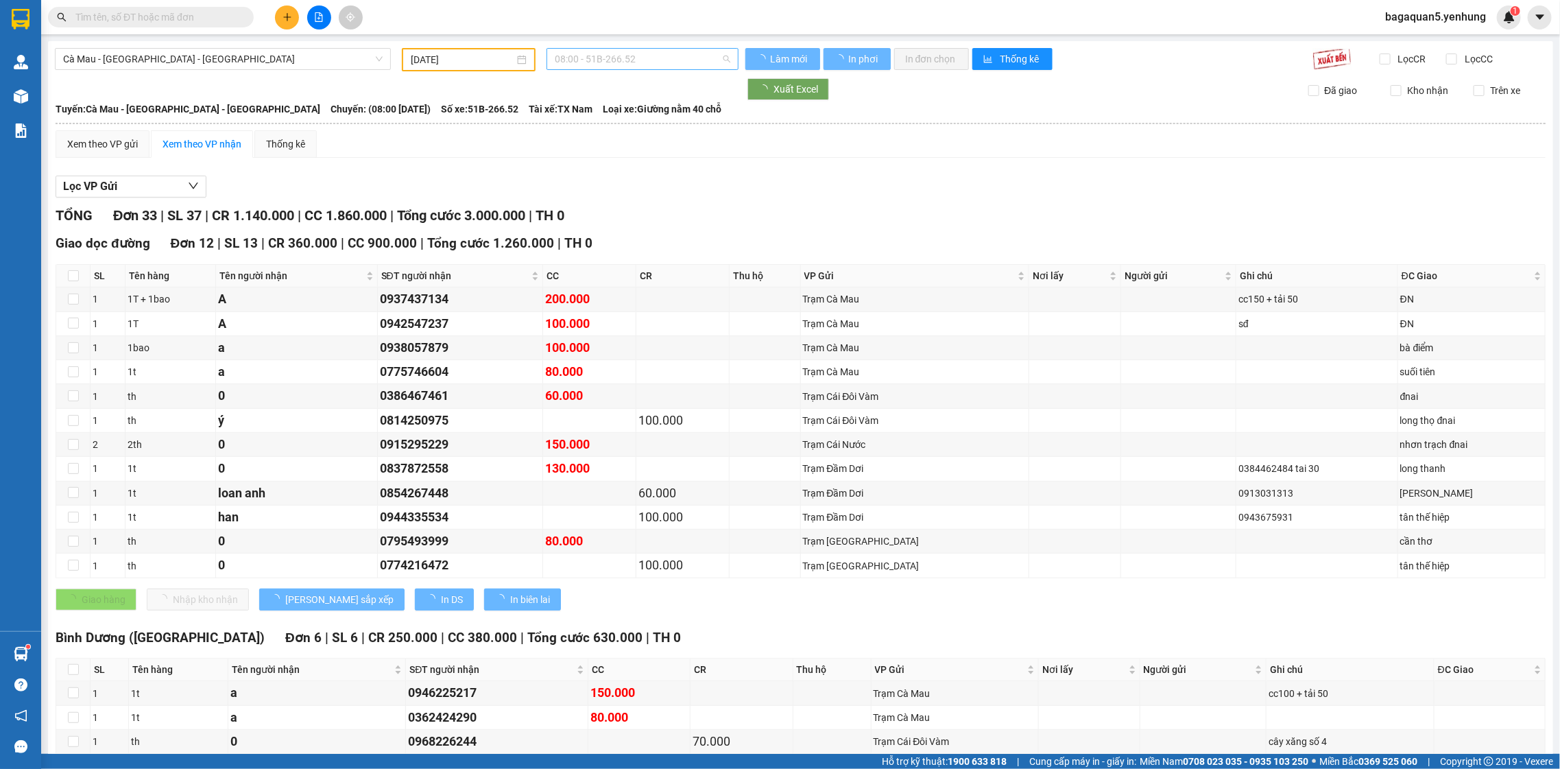
click at [643, 58] on span "08:00 - 51B-266.52" at bounding box center [642, 59] width 175 height 21
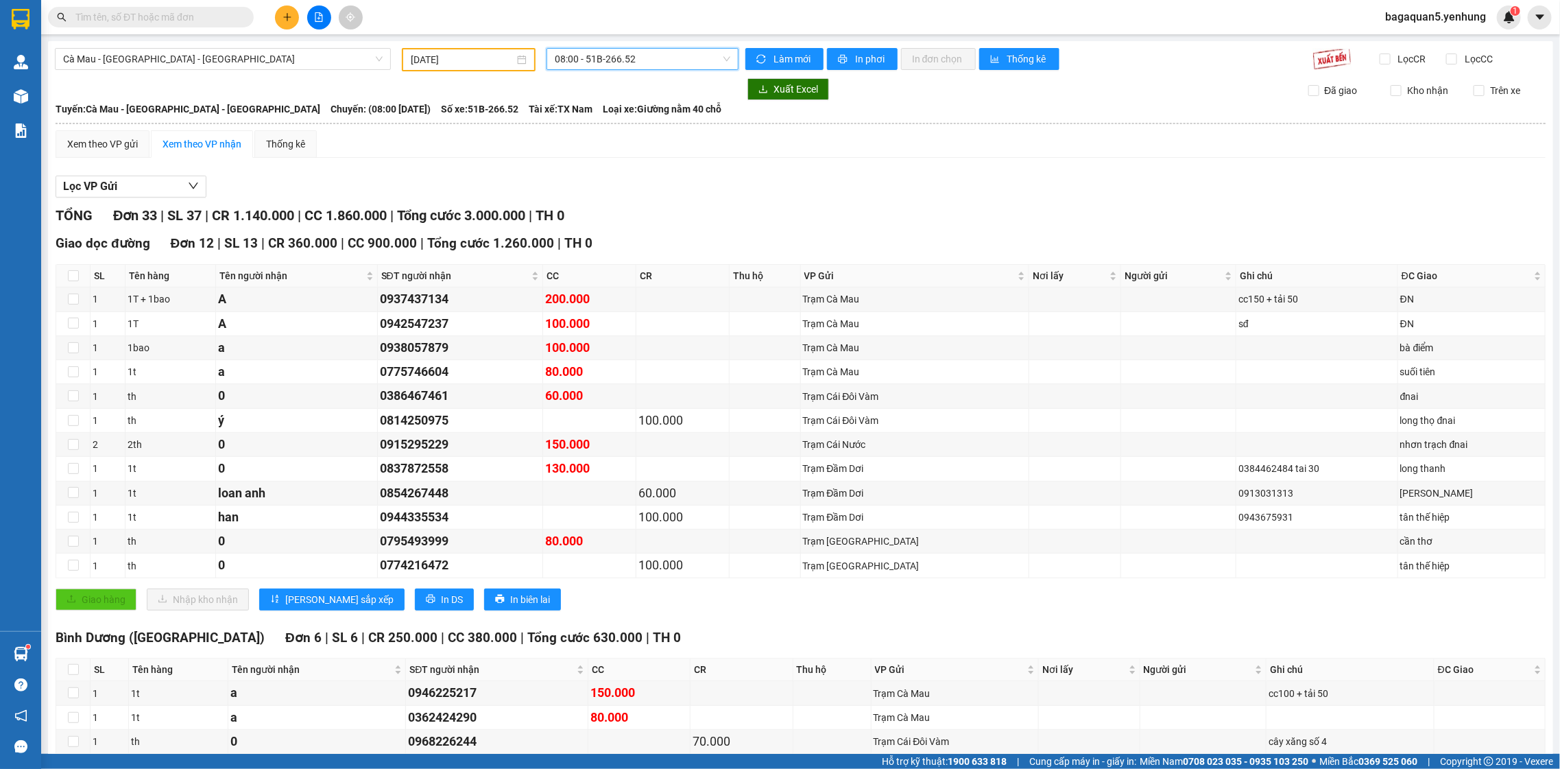
click at [655, 64] on span "08:00 - 51B-266.52" at bounding box center [642, 59] width 175 height 21
click at [624, 165] on div "19:00 (TC) - 50H-724.25" at bounding box center [603, 174] width 123 height 22
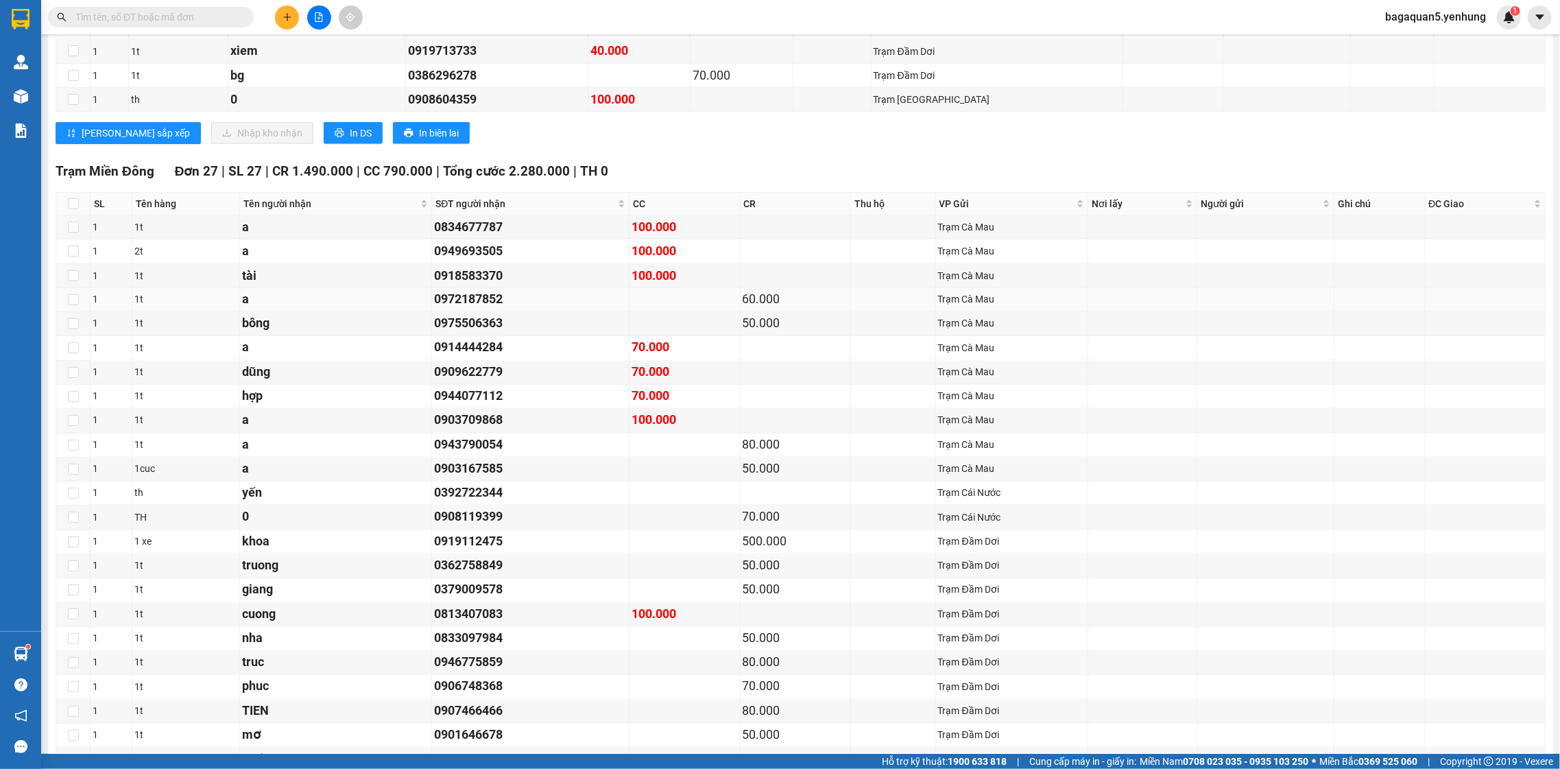
scroll to position [1978, 0]
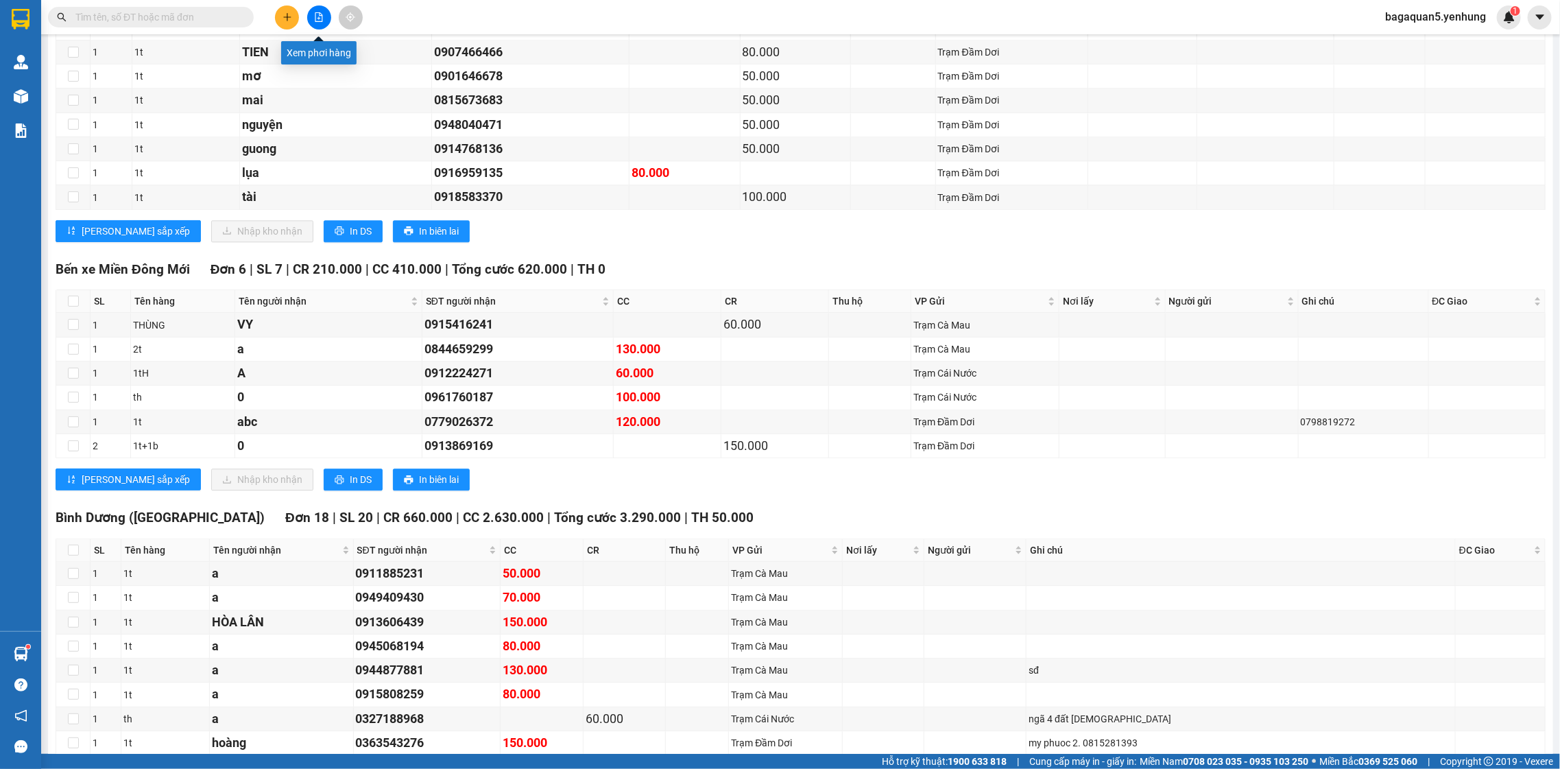
click at [327, 16] on button at bounding box center [319, 17] width 24 height 24
click at [321, 16] on icon "file-add" at bounding box center [319, 17] width 10 height 10
click at [322, 17] on icon "file-add" at bounding box center [319, 17] width 10 height 10
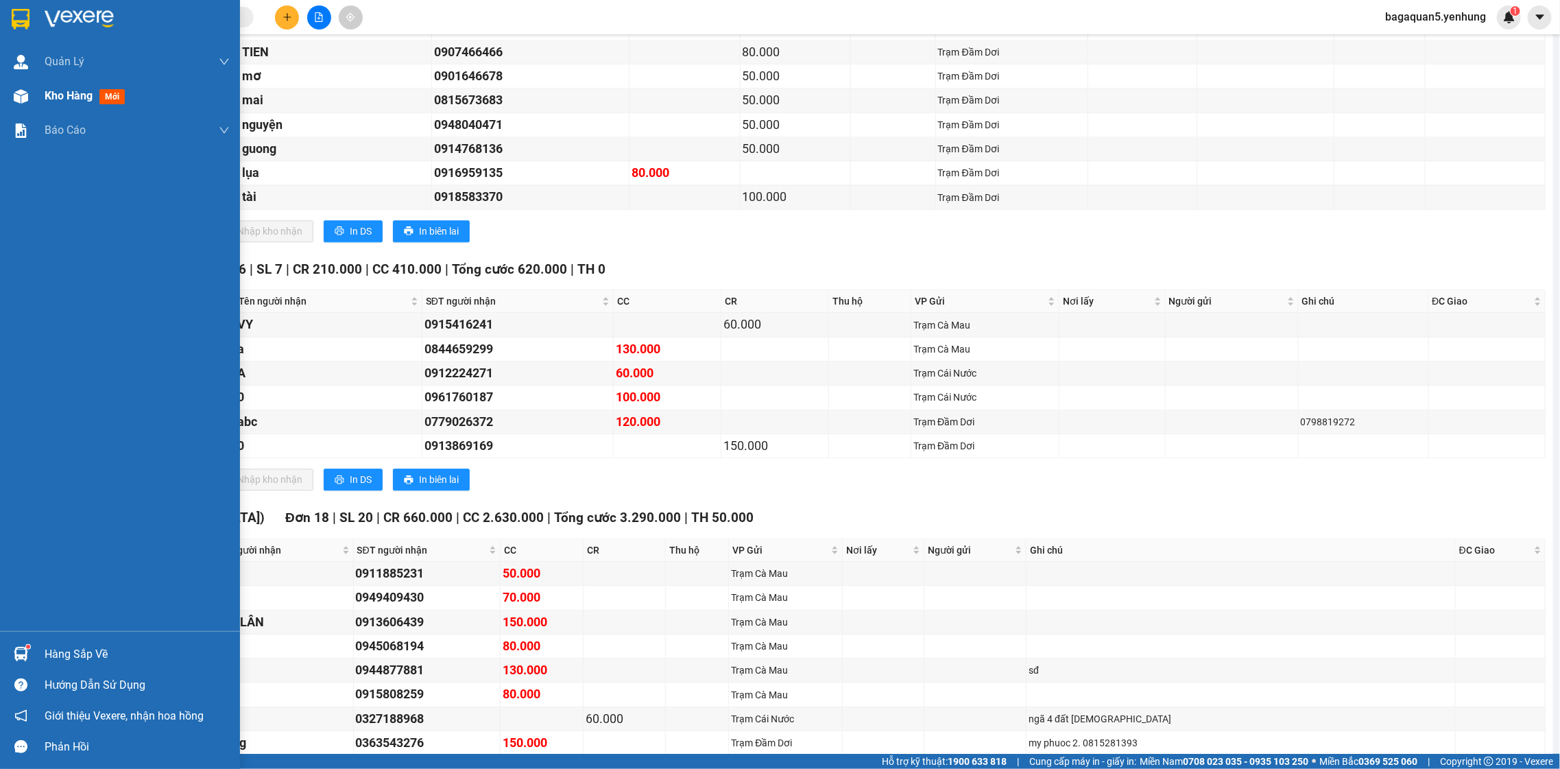
click at [58, 101] on span "Kho hàng" at bounding box center [69, 95] width 48 height 13
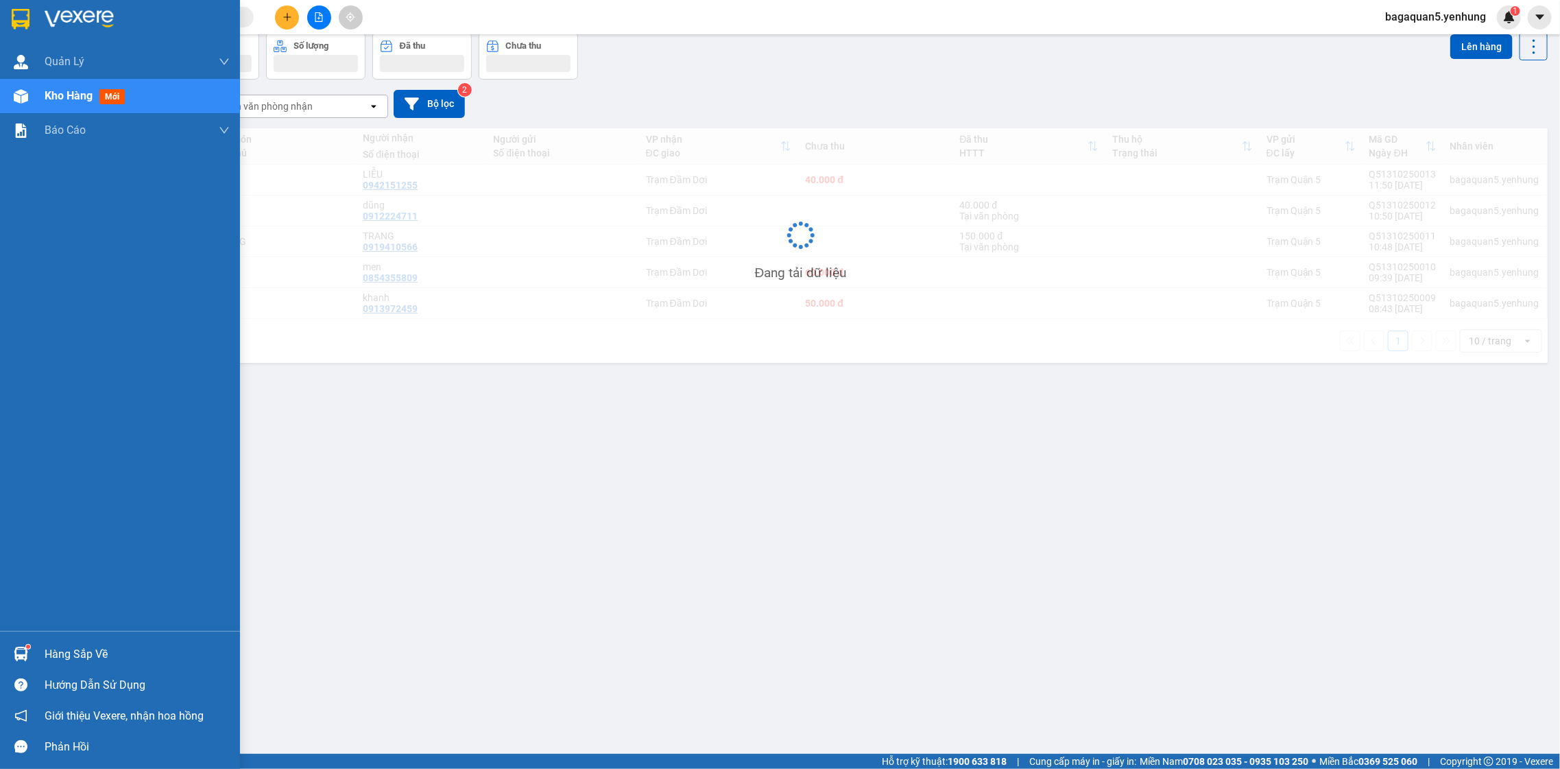
scroll to position [63, 0]
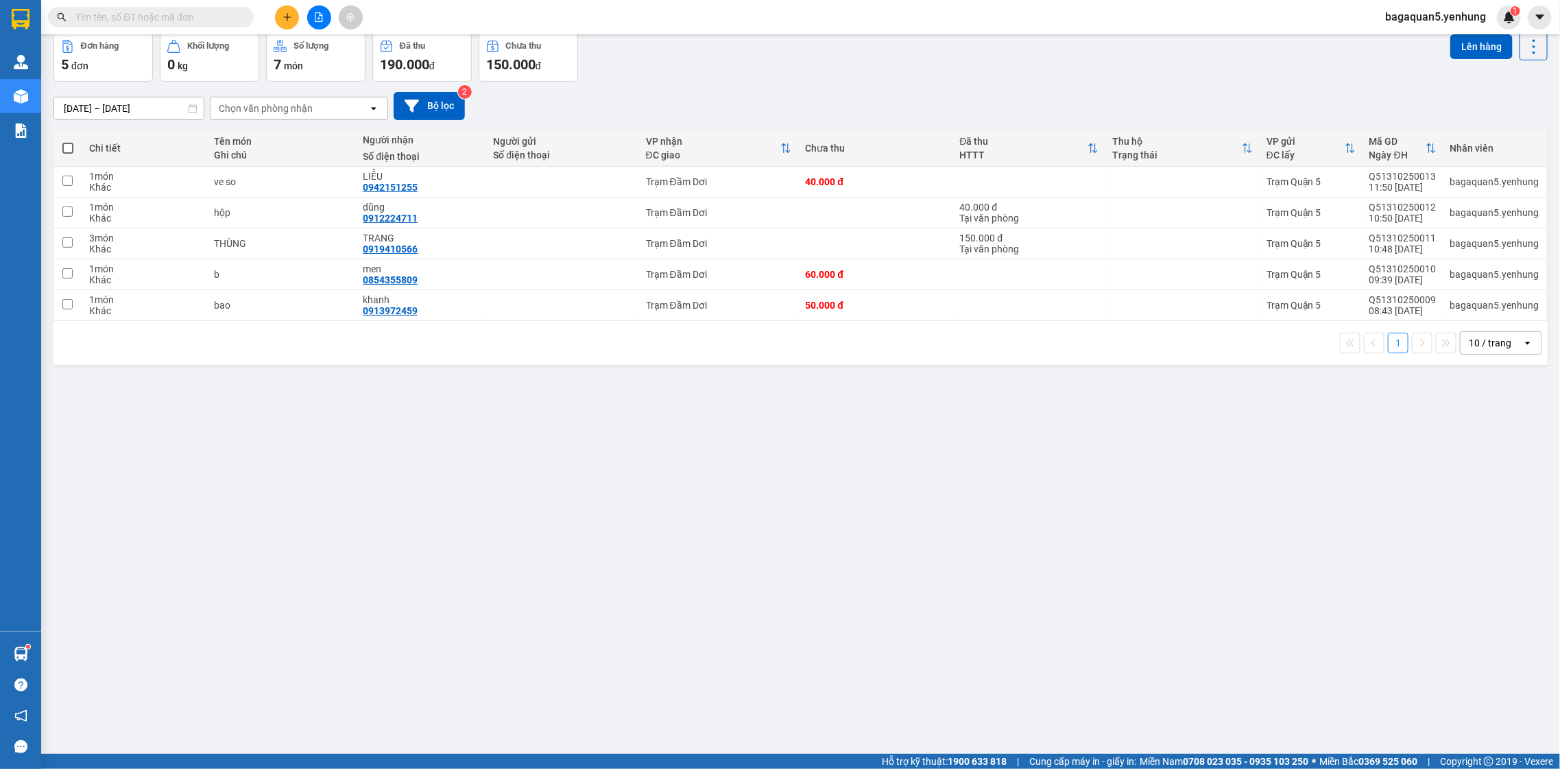
click at [303, 12] on div at bounding box center [318, 17] width 103 height 24
drag, startPoint x: 306, startPoint y: 14, endPoint x: 322, endPoint y: 0, distance: 20.4
click at [307, 14] on button at bounding box center [319, 17] width 24 height 24
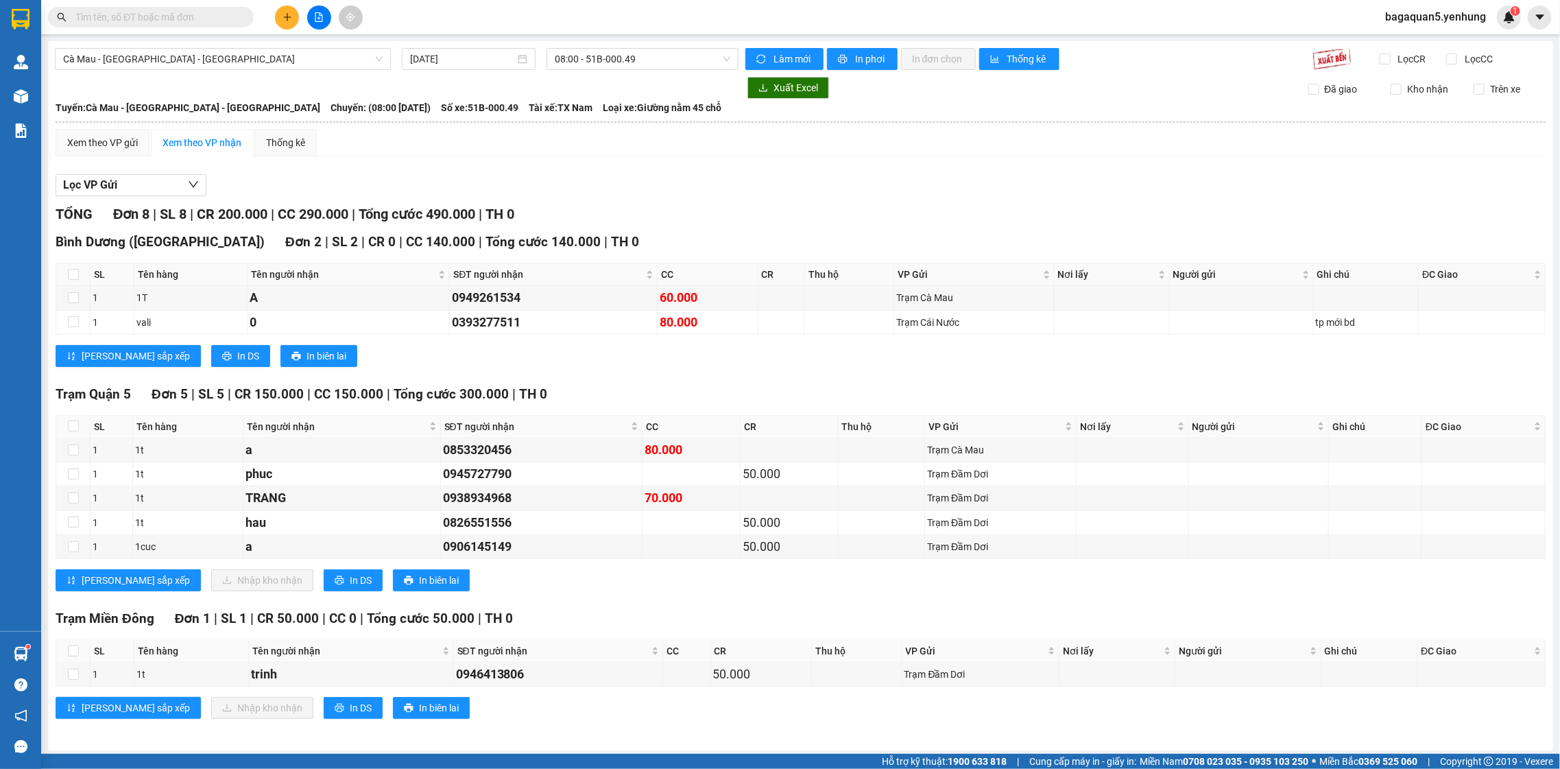
click at [498, 47] on div "Cà Mau - [GEOGRAPHIC_DATA] - [GEOGRAPHIC_DATA] [DATE] 08:00 - 51B-000.49 Làm mớ…" at bounding box center [800, 395] width 1505 height 709
click at [507, 59] on input "[DATE]" at bounding box center [462, 58] width 105 height 15
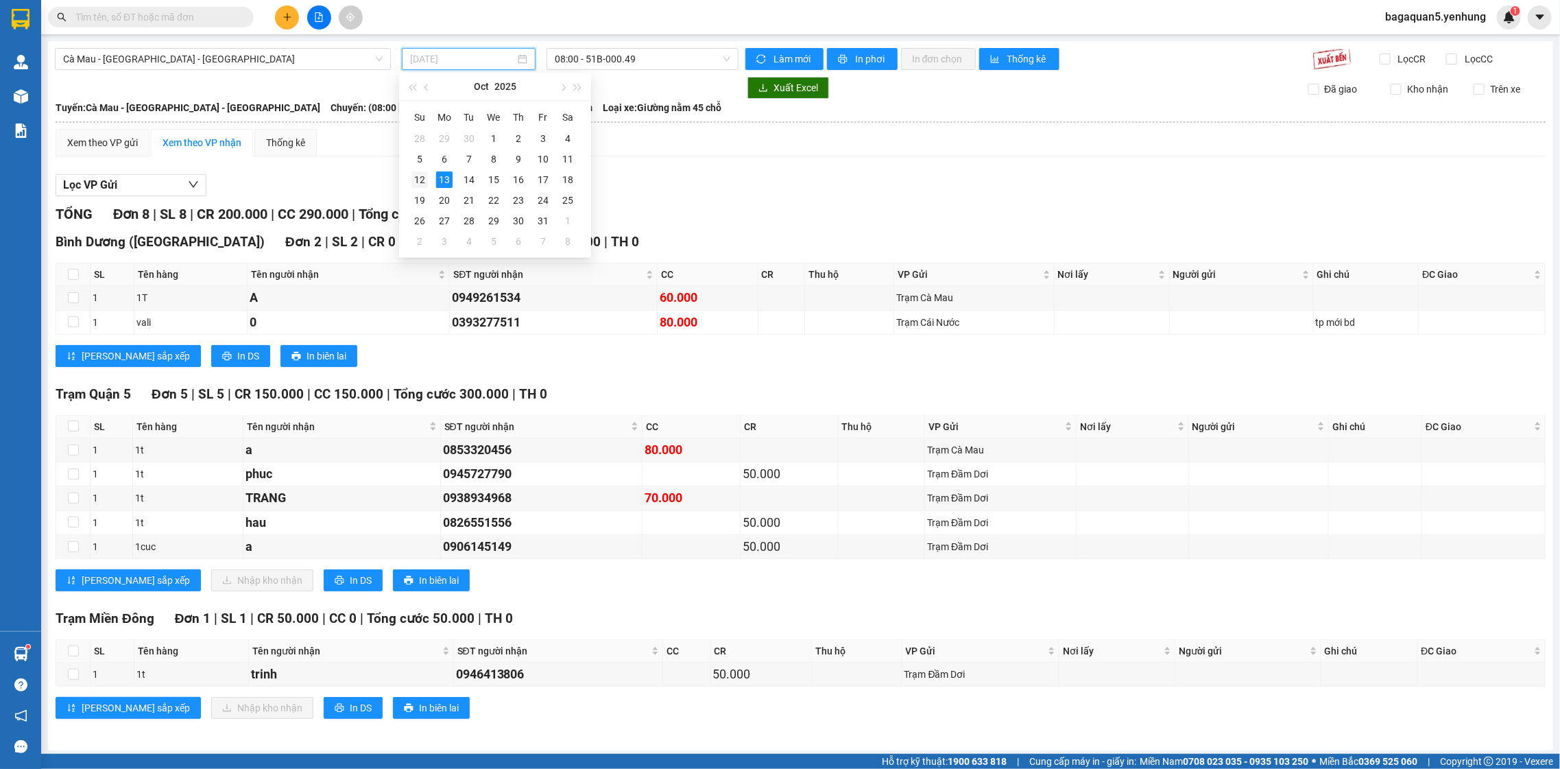
click at [426, 181] on div "12" at bounding box center [419, 179] width 16 height 16
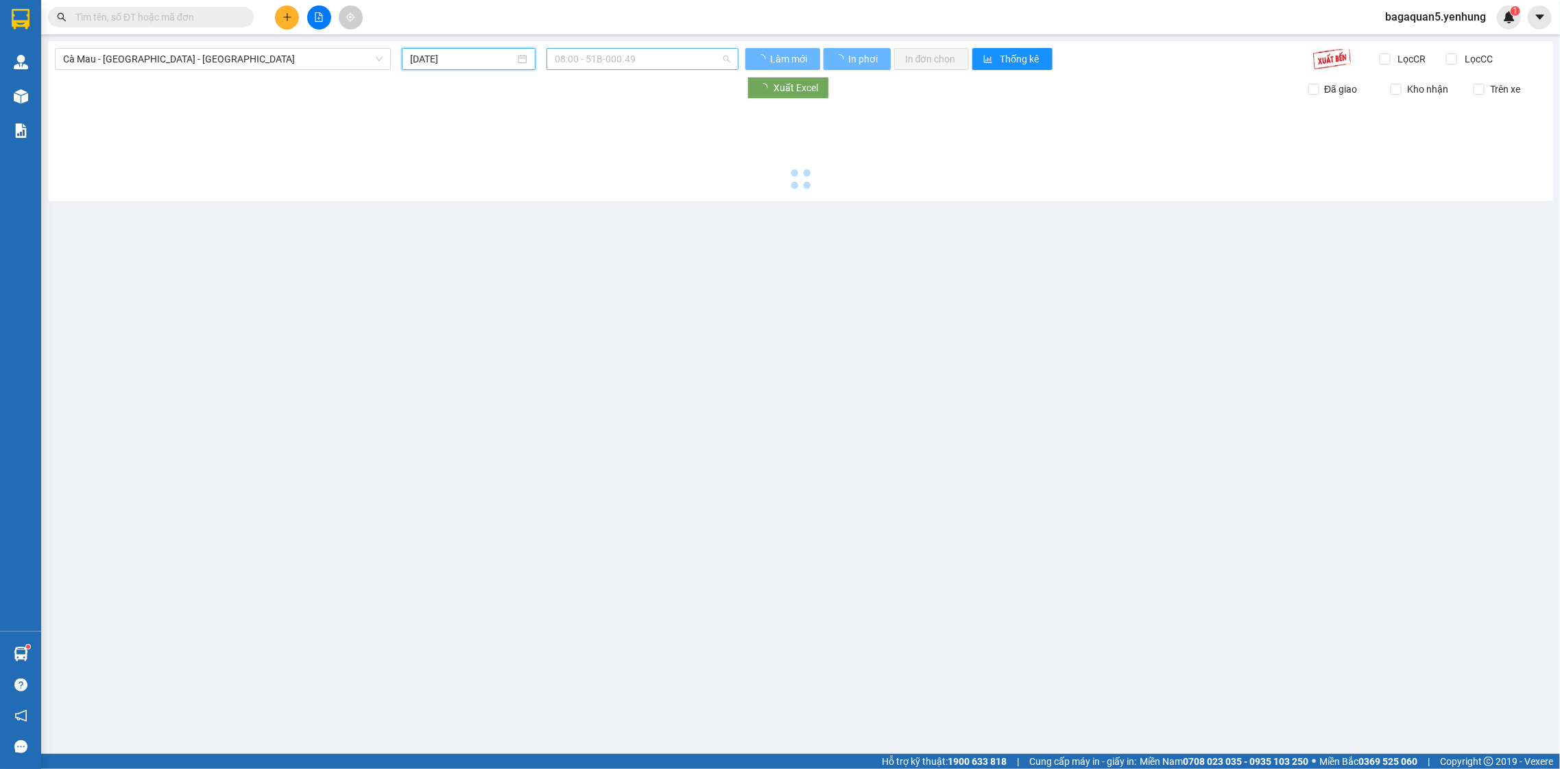
click at [638, 49] on span "08:00 - 51B-000.49" at bounding box center [642, 59] width 175 height 21
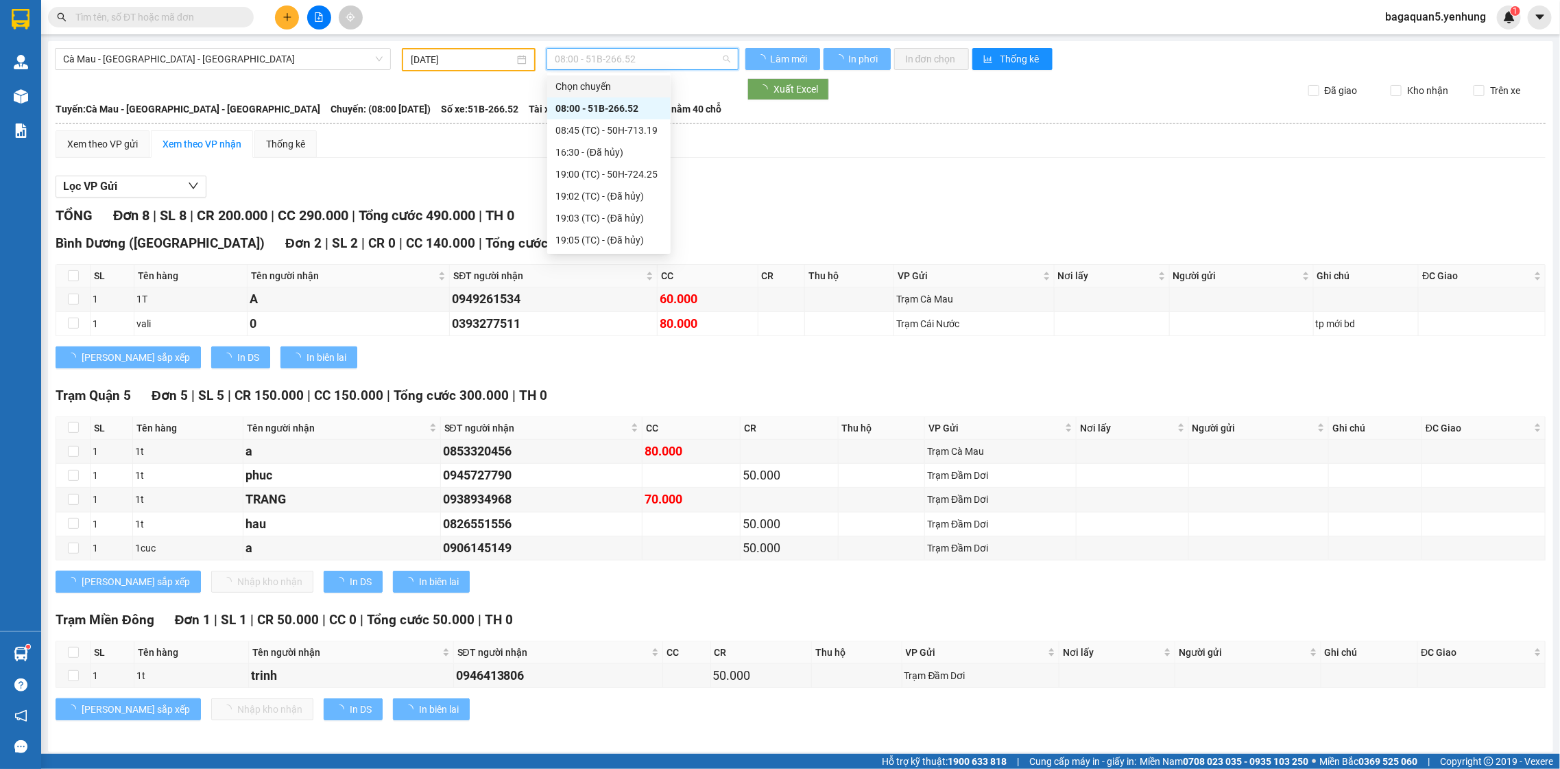
type input "[DATE]"
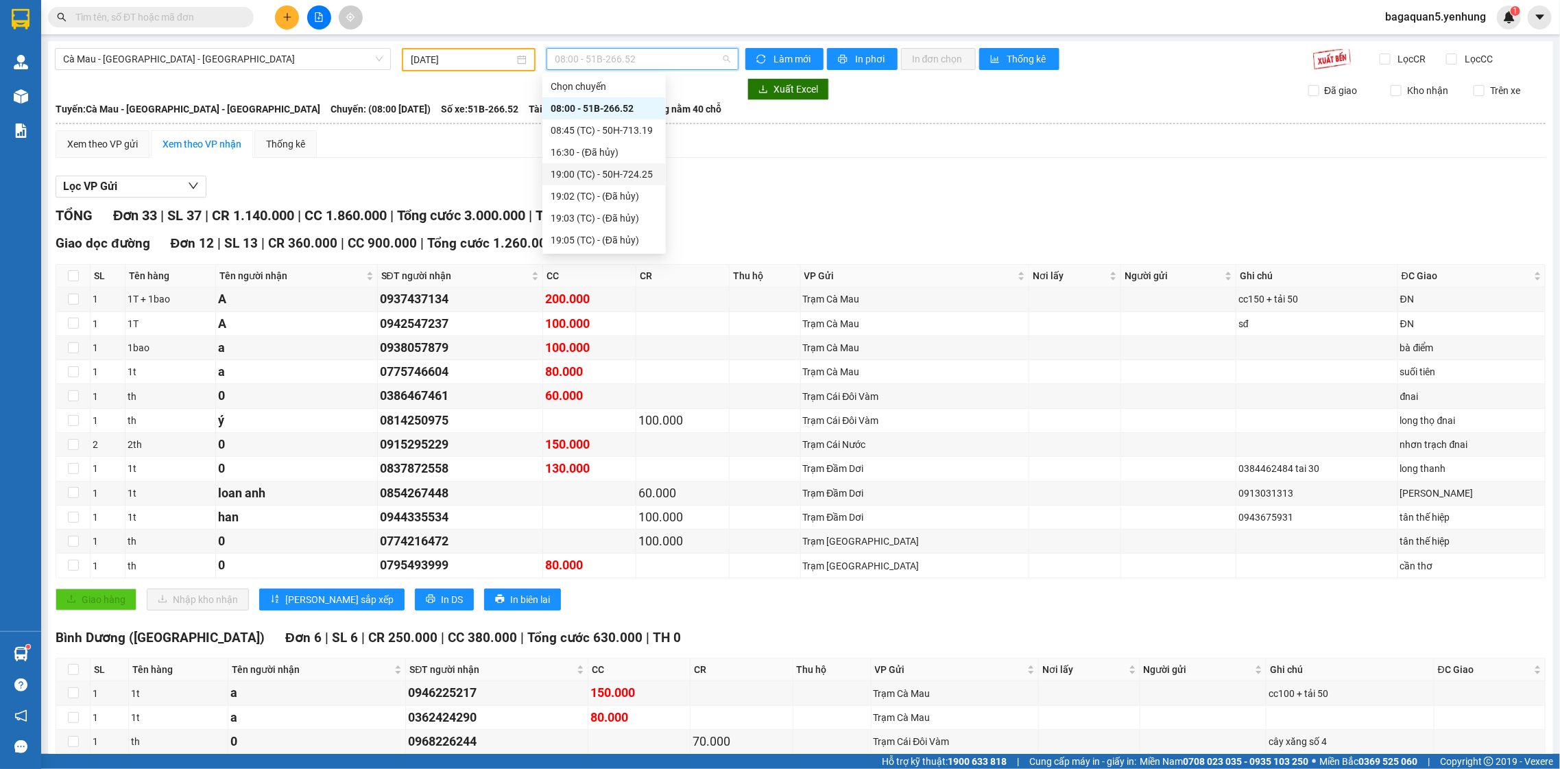
click at [588, 169] on div "19:00 (TC) - 50H-724.25" at bounding box center [604, 174] width 107 height 15
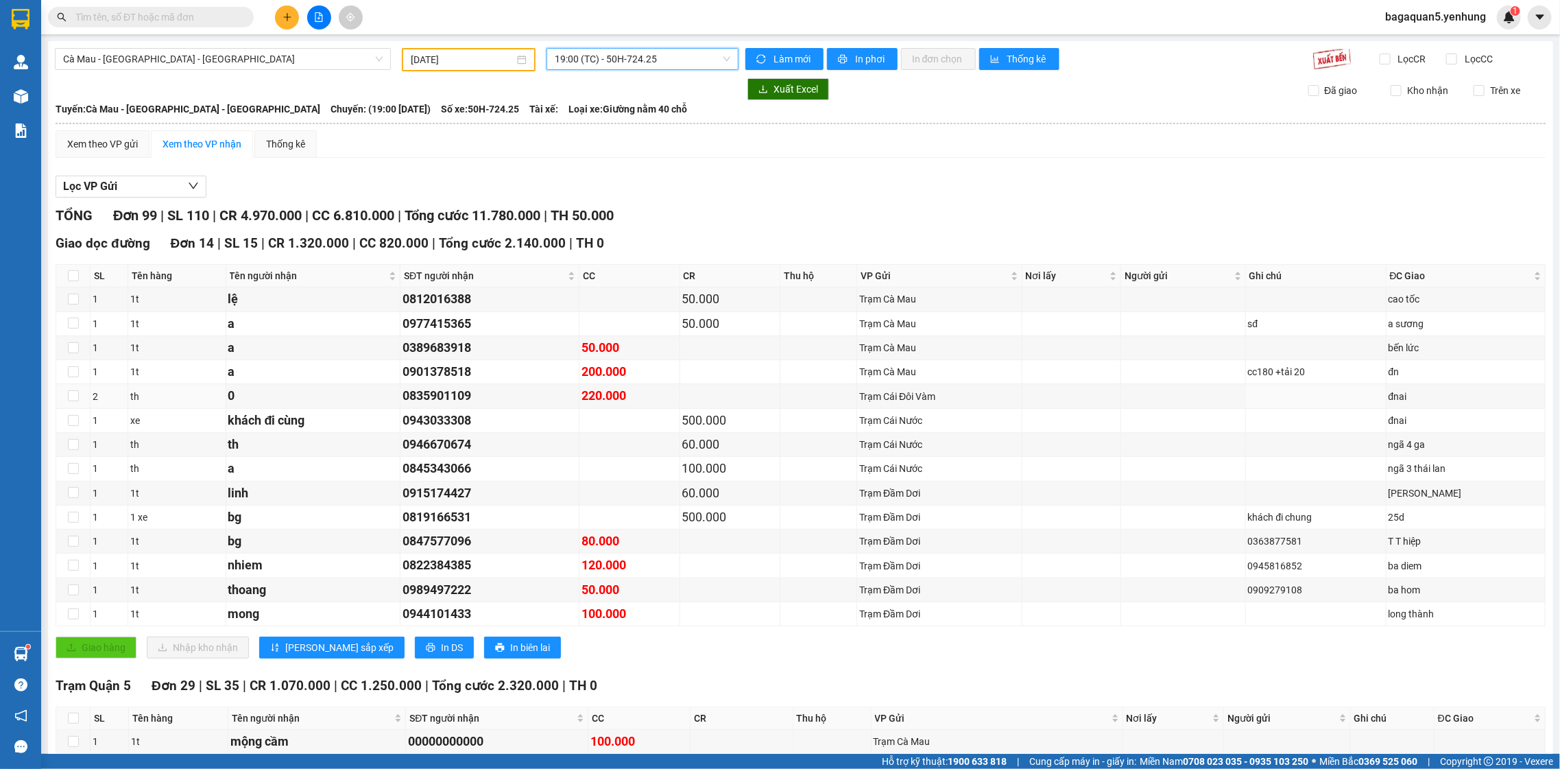
scroll to position [1978, 0]
